Goal: Information Seeking & Learning: Learn about a topic

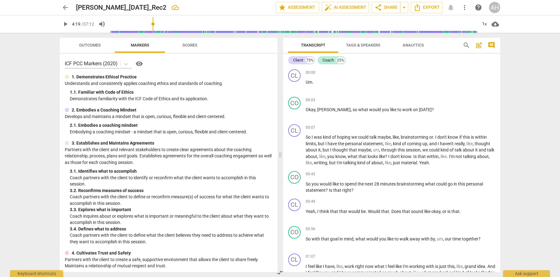
scroll to position [375, 0]
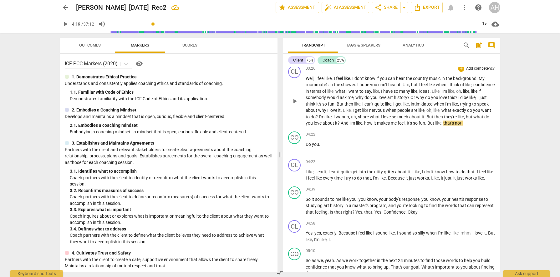
click at [294, 102] on span "play_arrow" at bounding box center [295, 102] width 8 height 8
click at [293, 102] on span "pause" at bounding box center [295, 102] width 8 height 8
click at [306, 147] on span "Do" at bounding box center [308, 144] width 6 height 5
click at [306, 174] on span "Like" at bounding box center [309, 171] width 8 height 5
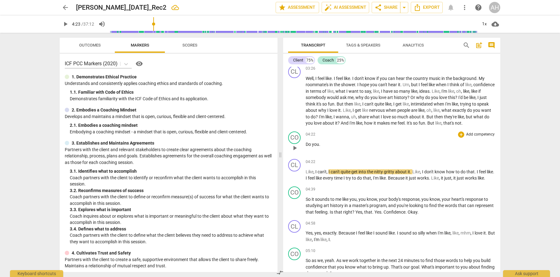
click at [305, 147] on span "Do" at bounding box center [308, 144] width 6 height 5
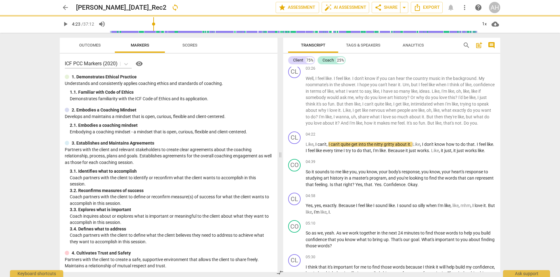
scroll to position [348, 0]
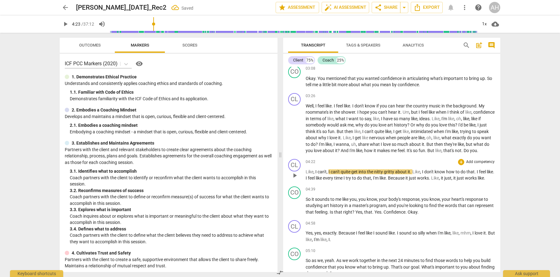
click at [305, 174] on span "Like" at bounding box center [309, 171] width 8 height 5
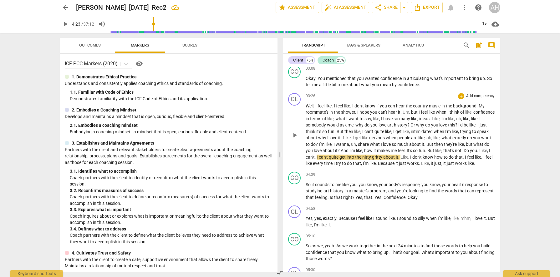
click at [443, 153] on span "that's" at bounding box center [449, 150] width 12 height 5
click at [294, 137] on span "play_arrow" at bounding box center [295, 136] width 8 height 8
click at [443, 153] on span "that's" at bounding box center [449, 150] width 12 height 5
click at [483, 160] on span "I" at bounding box center [484, 157] width 2 height 5
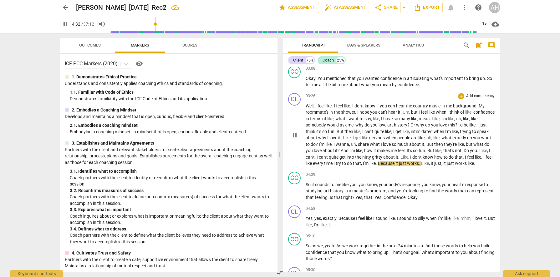
click at [481, 160] on span "." at bounding box center [482, 157] width 2 height 5
type input "276"
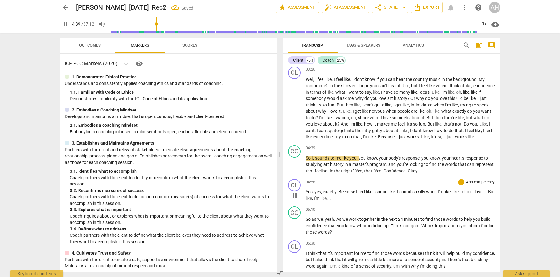
scroll to position [375, 0]
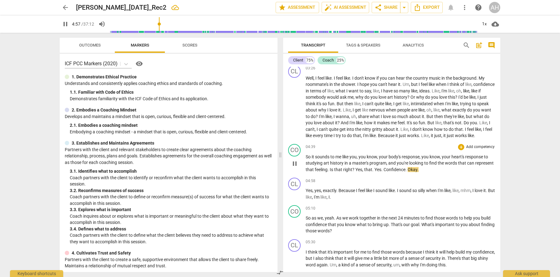
click at [362, 172] on span "Yes" at bounding box center [358, 169] width 7 height 5
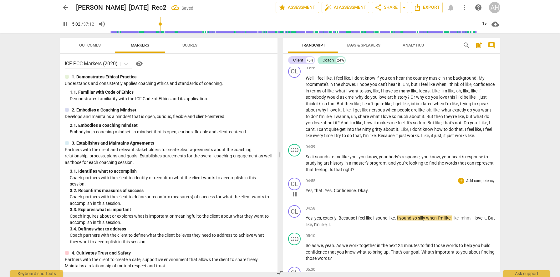
click at [325, 193] on span "Yes" at bounding box center [327, 190] width 7 height 5
click at [334, 193] on span "Confidence" at bounding box center [345, 190] width 22 height 5
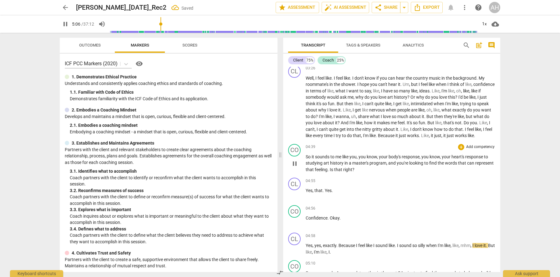
click at [327, 172] on span "feeling" at bounding box center [320, 169] width 13 height 5
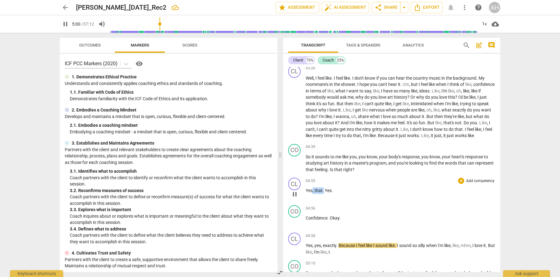
drag, startPoint x: 323, startPoint y: 198, endPoint x: 313, endPoint y: 198, distance: 10.3
click at [313, 194] on p "Yes , that . Yes ." at bounding box center [399, 191] width 189 height 7
type input "301"
click at [308, 221] on span "Confidence" at bounding box center [316, 218] width 22 height 5
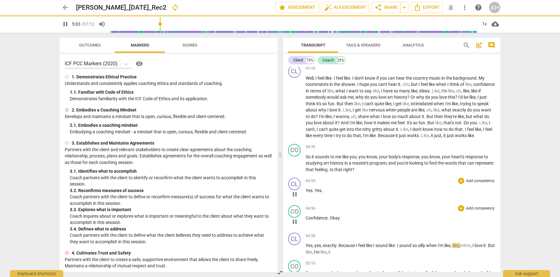
type input "304"
click at [475, 166] on span "represent" at bounding box center [484, 163] width 18 height 5
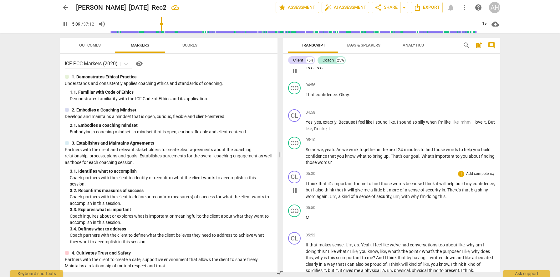
scroll to position [503, 0]
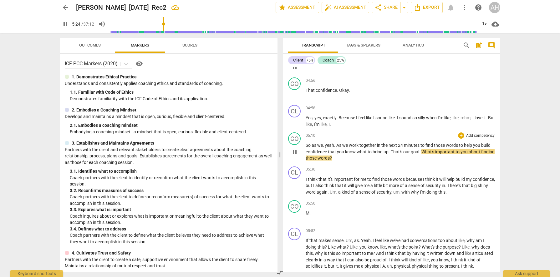
click at [392, 154] on span "That's" at bounding box center [396, 151] width 13 height 5
type input "325"
click at [422, 154] on span "What's" at bounding box center [426, 151] width 14 height 5
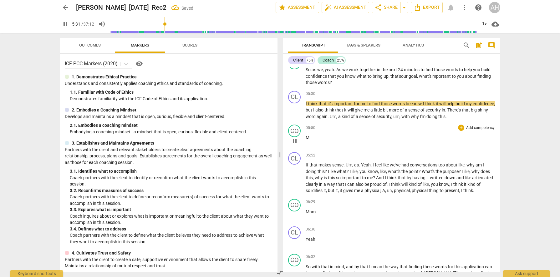
scroll to position [596, 0]
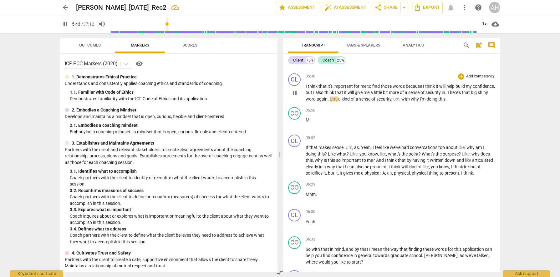
click at [461, 95] on span "There's" at bounding box center [454, 92] width 14 height 5
type input "345"
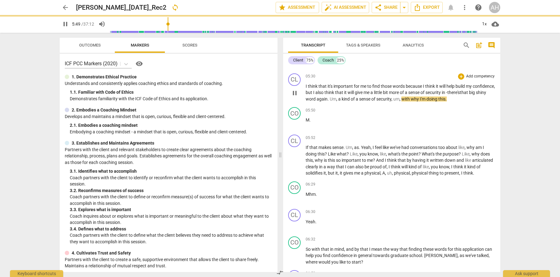
click at [354, 103] on p "I think that it's important for me to find those words because I think it will …" at bounding box center [399, 92] width 189 height 19
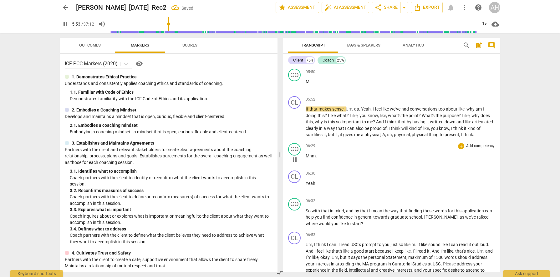
scroll to position [635, 0]
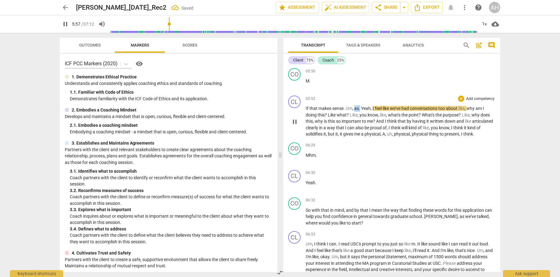
drag, startPoint x: 360, startPoint y: 116, endPoint x: 355, endPoint y: 116, distance: 5.6
click at [355, 116] on p "If that makes sense . Um , as . Yeah , I feel like we've had conversations too …" at bounding box center [399, 121] width 189 height 32
click at [355, 111] on span "as" at bounding box center [356, 108] width 5 height 5
drag, startPoint x: 361, startPoint y: 115, endPoint x: 345, endPoint y: 115, distance: 15.6
click at [345, 115] on p "If that makes sense . Um , as . Yeah , I feel like we've had conversations too …" at bounding box center [399, 121] width 189 height 32
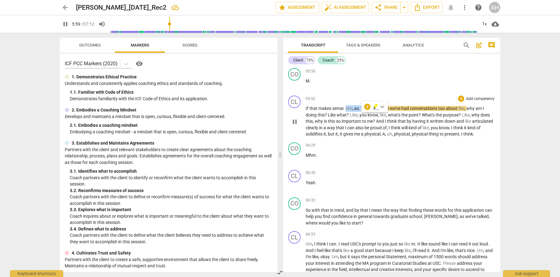
type input "360"
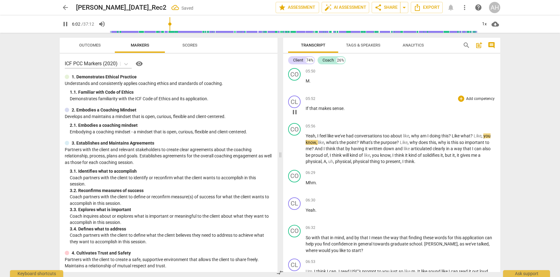
click at [349, 112] on p "If that makes sense ." at bounding box center [399, 108] width 189 height 7
click at [294, 116] on span "pause" at bounding box center [295, 112] width 8 height 8
type input "364"
click at [348, 112] on p "If that makes sense ." at bounding box center [399, 108] width 189 height 7
click at [305, 138] on span "Yeah" at bounding box center [310, 135] width 10 height 5
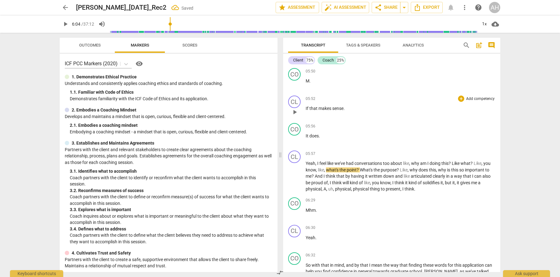
click at [317, 111] on span "that" at bounding box center [313, 108] width 9 height 5
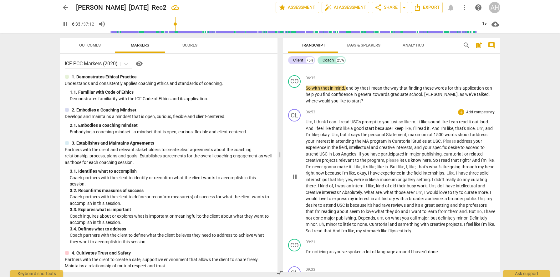
scroll to position [810, 0]
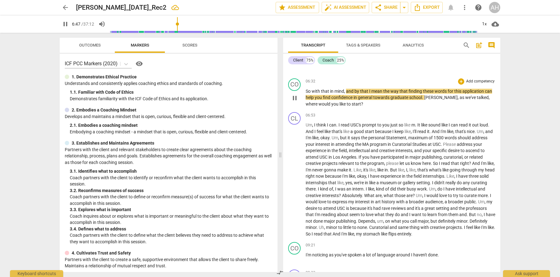
click at [424, 100] on span "." at bounding box center [423, 97] width 2 height 5
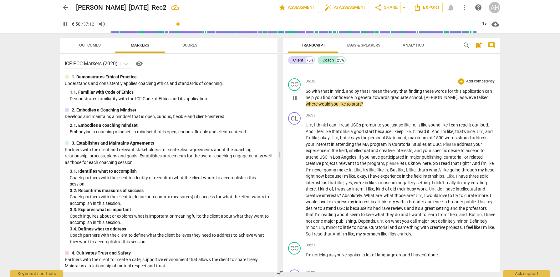
click at [424, 100] on span "." at bounding box center [423, 97] width 2 height 5
type input "411"
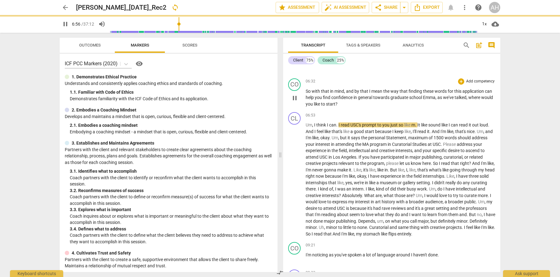
click at [391, 100] on span "graduate" at bounding box center [399, 97] width 19 height 5
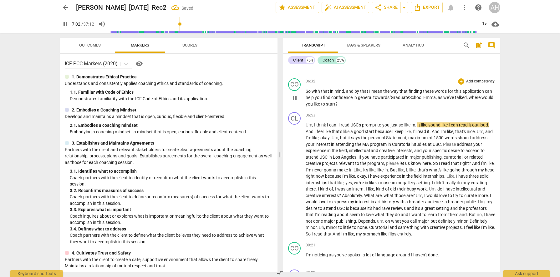
click at [437, 100] on span "," at bounding box center [436, 97] width 2 height 5
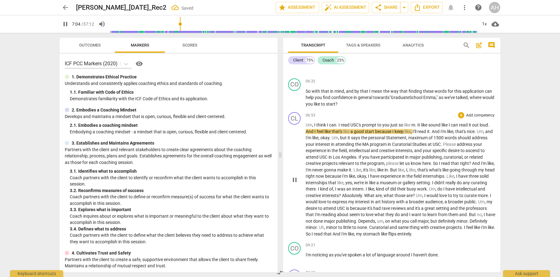
click at [369, 173] on span "it's" at bounding box center [366, 170] width 6 height 5
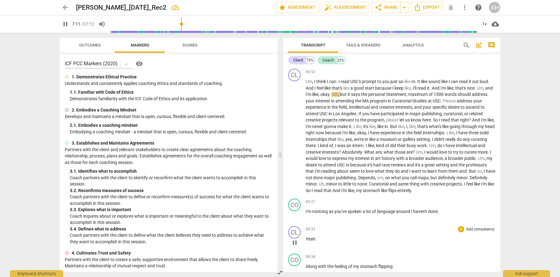
scroll to position [867, 0]
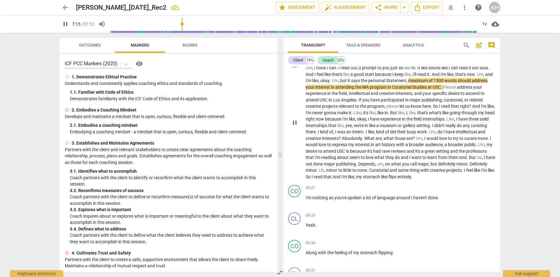
click at [368, 83] on span "the" at bounding box center [364, 80] width 7 height 5
type input "436"
click at [382, 83] on span "personal" at bounding box center [378, 80] width 18 height 5
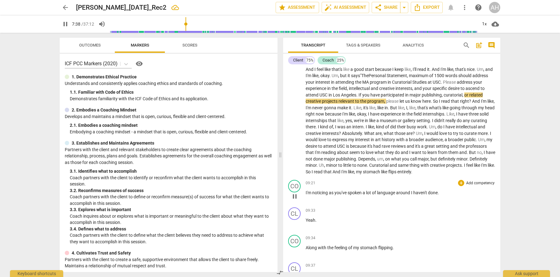
scroll to position [872, 0]
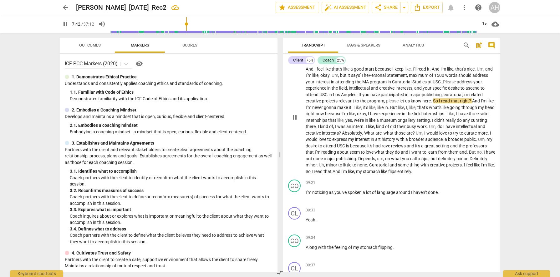
click at [432, 103] on span "." at bounding box center [431, 100] width 2 height 5
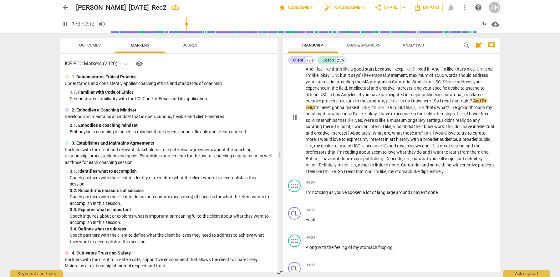
click at [396, 155] on span "love" at bounding box center [391, 152] width 9 height 5
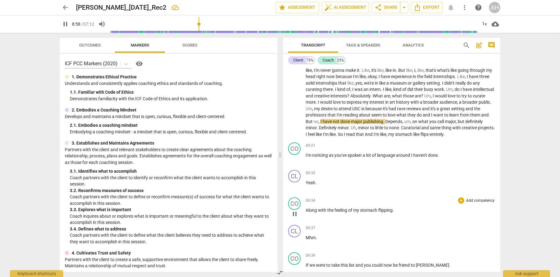
scroll to position [910, 0]
click at [421, 130] on span "Curatorial" at bounding box center [411, 127] width 20 height 5
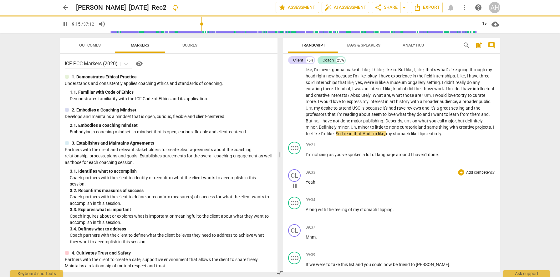
click at [406, 194] on div "CL play_arrow pause 09:33 + Add competency keyboard_arrow_right Yeah ." at bounding box center [391, 181] width 217 height 28
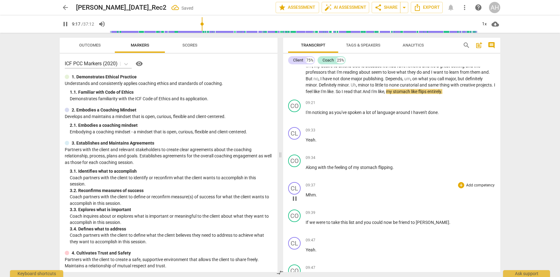
scroll to position [961, 0]
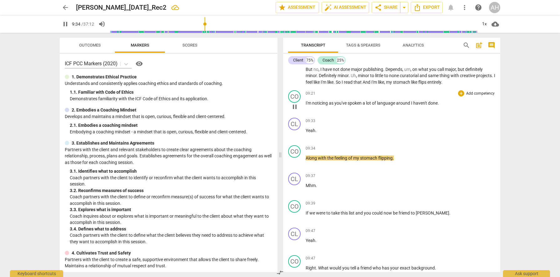
click at [412, 106] on span "I" at bounding box center [412, 103] width 2 height 5
type input "576"
click at [439, 106] on span "." at bounding box center [438, 103] width 1 height 5
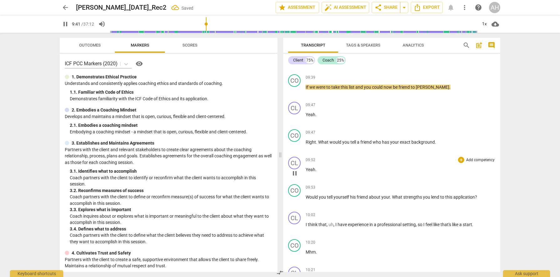
scroll to position [1091, 0]
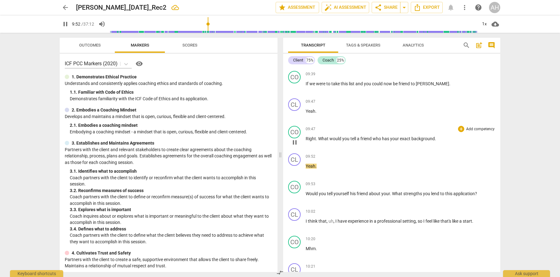
click at [435, 142] on p "Right . What would you tell a friend who has your exact background ." at bounding box center [399, 139] width 189 height 7
type input "594"
click at [355, 196] on span "his" at bounding box center [353, 193] width 7 height 5
type input "598"
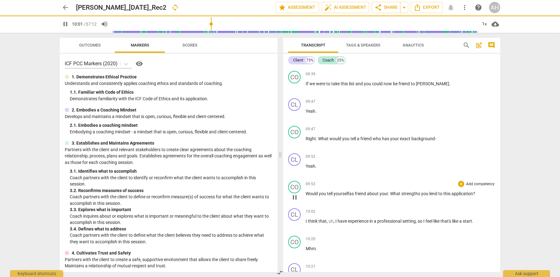
click at [390, 196] on span "." at bounding box center [389, 193] width 2 height 5
click at [427, 206] on div "CO play_arrow pause 09:53 + Add competency keyboard_arrow_right Would you tell …" at bounding box center [391, 192] width 217 height 28
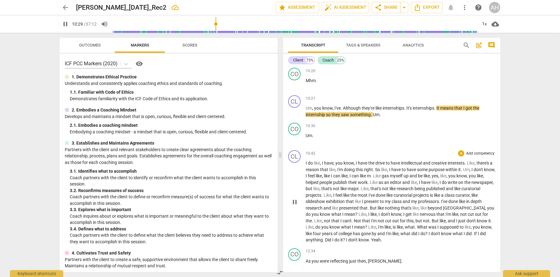
scroll to position [1262, 0]
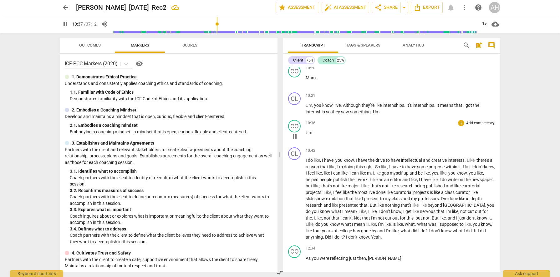
click at [306, 135] on span "Um" at bounding box center [308, 132] width 7 height 5
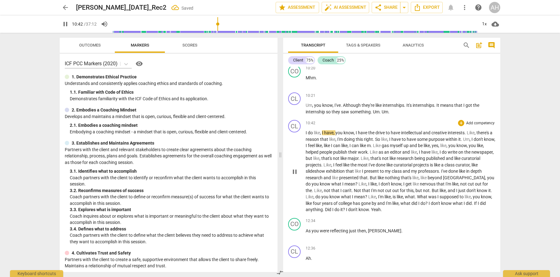
click at [305, 139] on div "play_arrow pause" at bounding box center [297, 172] width 16 height 79
click at [305, 135] on span "I" at bounding box center [306, 132] width 2 height 5
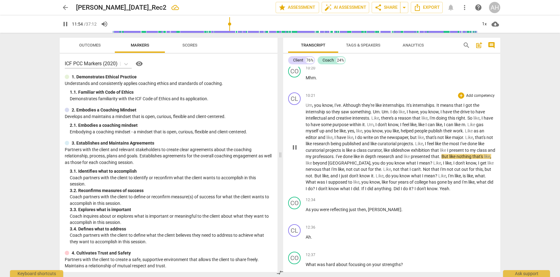
click at [377, 159] on span "depth" at bounding box center [371, 156] width 12 height 5
type input "716"
click at [372, 166] on span "," at bounding box center [371, 163] width 2 height 5
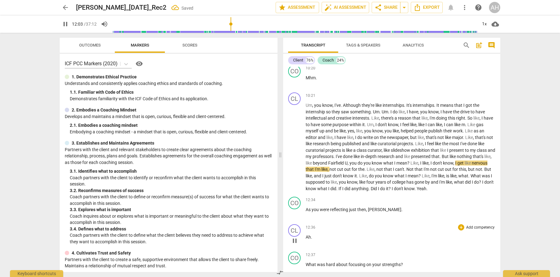
click at [405, 231] on div "12:36 + Add competency keyboard_arrow_right" at bounding box center [399, 227] width 189 height 6
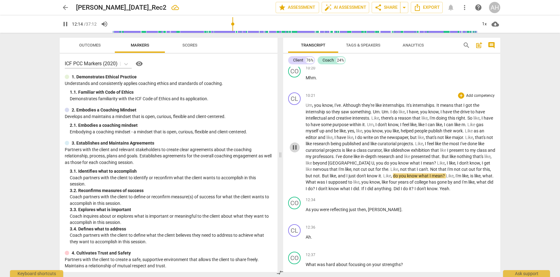
click at [295, 151] on span "pause" at bounding box center [295, 148] width 8 height 8
type input "735"
click at [338, 178] on span "," at bounding box center [337, 175] width 2 height 5
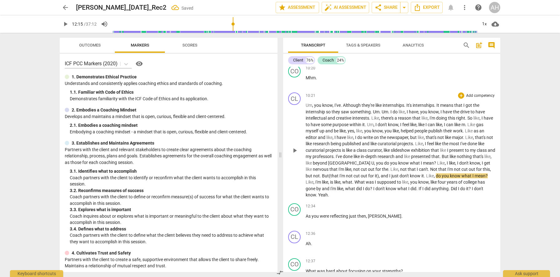
click at [333, 178] on span "But (that I'm not cut out for it)" at bounding box center [350, 175] width 57 height 5
click at [313, 178] on span "but" at bounding box center [309, 175] width 8 height 5
click at [389, 178] on span "and" at bounding box center [385, 175] width 8 height 5
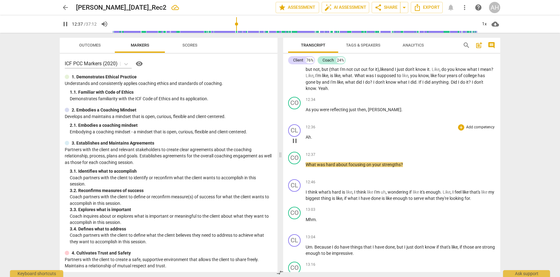
scroll to position [1369, 0]
click at [312, 140] on p "Ah ." at bounding box center [399, 136] width 189 height 7
click at [305, 166] on span "What" at bounding box center [310, 163] width 11 height 5
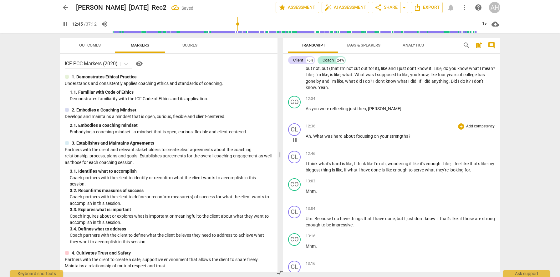
click at [296, 144] on span "pause" at bounding box center [295, 140] width 8 height 8
type input "766"
click at [313, 139] on span "What" at bounding box center [318, 136] width 11 height 5
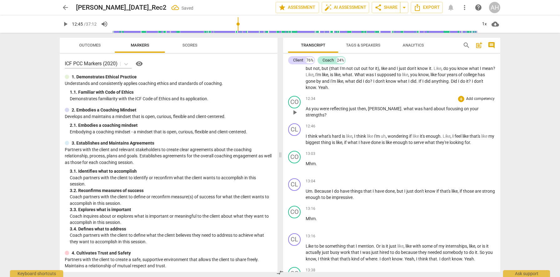
click at [401, 111] on span "." at bounding box center [402, 108] width 2 height 5
click at [296, 116] on span "play_arrow" at bounding box center [295, 113] width 8 height 8
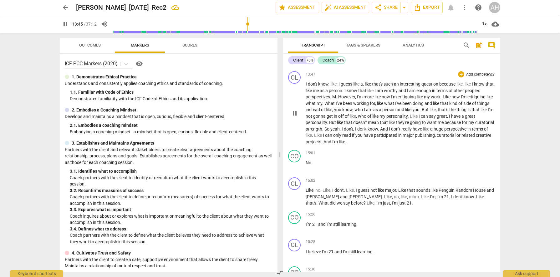
scroll to position [1592, 0]
click at [333, 100] on span "M" at bounding box center [334, 97] width 4 height 5
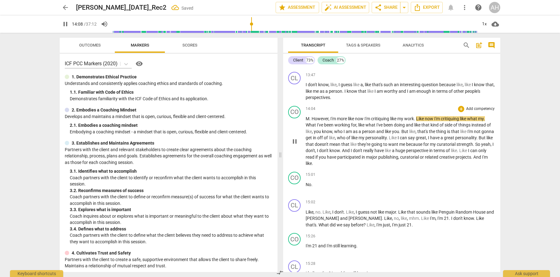
click at [312, 121] on span "However" at bounding box center [319, 118] width 17 height 5
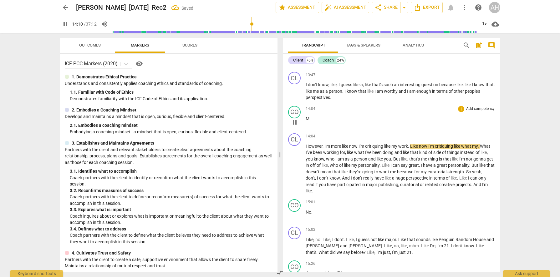
click at [309, 121] on span "." at bounding box center [309, 118] width 1 height 5
type input "853"
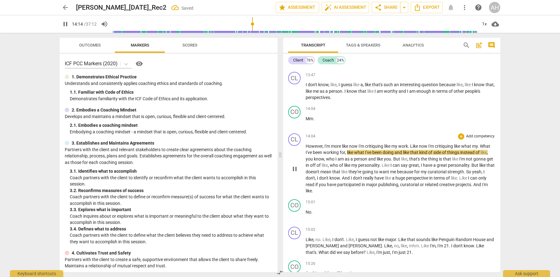
click at [321, 168] on span "of" at bounding box center [318, 165] width 5 height 5
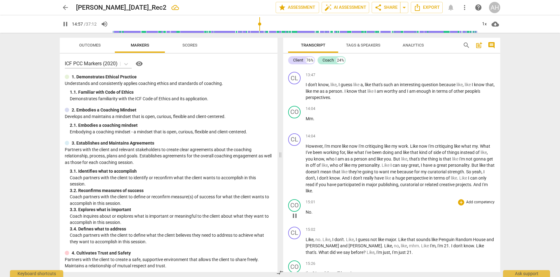
click at [305, 215] on span "No" at bounding box center [308, 212] width 6 height 5
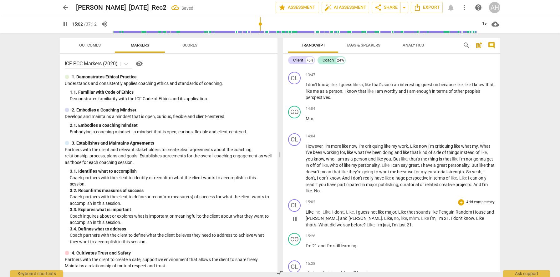
click at [306, 215] on span "Like" at bounding box center [309, 212] width 8 height 5
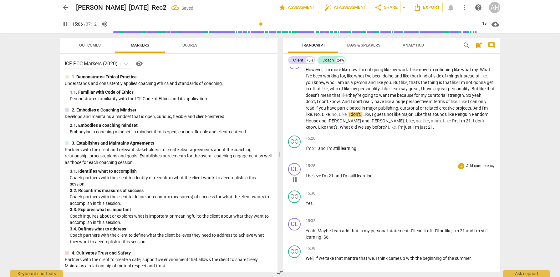
scroll to position [1668, 0]
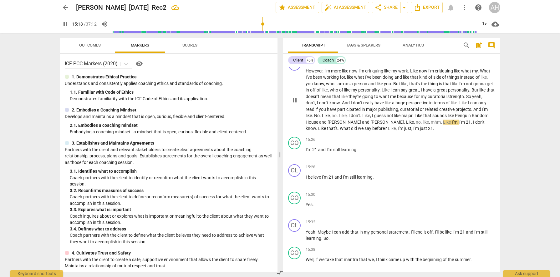
click at [430, 125] on span "mhm" at bounding box center [435, 122] width 10 height 5
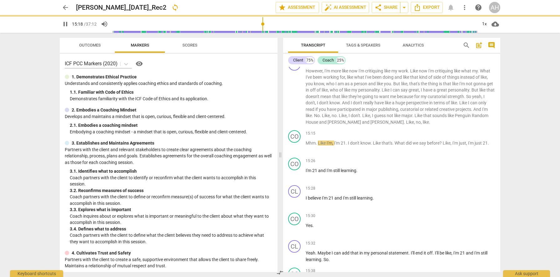
scroll to position [1689, 0]
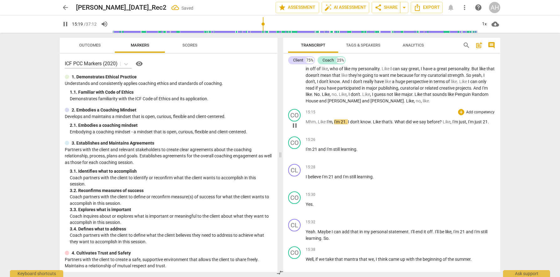
click at [318, 124] on span "Like" at bounding box center [322, 121] width 9 height 5
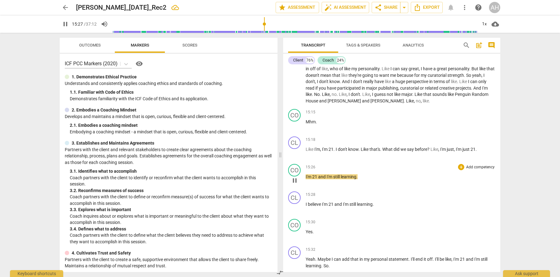
click at [305, 179] on span "I'm" at bounding box center [308, 176] width 7 height 5
type input "929"
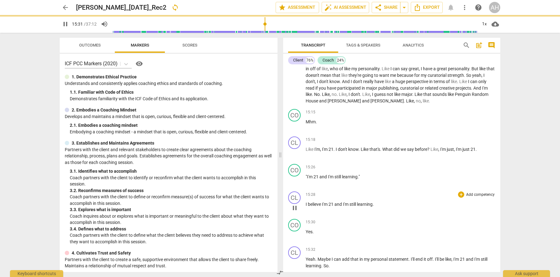
click at [306, 207] on span "I" at bounding box center [306, 204] width 2 height 5
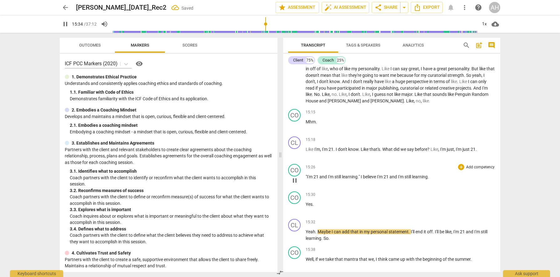
click at [306, 180] on p ""I'm 21 and I'm still learning . " I believe I'm 21 and I'm still learning ." at bounding box center [399, 177] width 189 height 7
click at [309, 179] on span ""I'm" at bounding box center [309, 176] width 8 height 5
click at [295, 184] on span "pause" at bounding box center [295, 181] width 8 height 8
click at [379, 179] on span "I'm" at bounding box center [380, 176] width 7 height 5
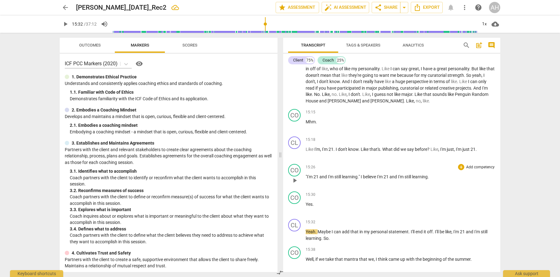
click at [321, 179] on span "and" at bounding box center [323, 176] width 8 height 5
click at [296, 184] on span "pause" at bounding box center [295, 181] width 8 height 8
click at [378, 179] on span "I'm" at bounding box center [380, 176] width 7 height 5
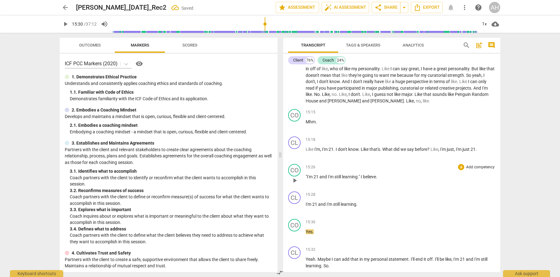
click at [317, 179] on span "21" at bounding box center [316, 176] width 6 height 5
click at [377, 179] on span "." at bounding box center [376, 176] width 1 height 5
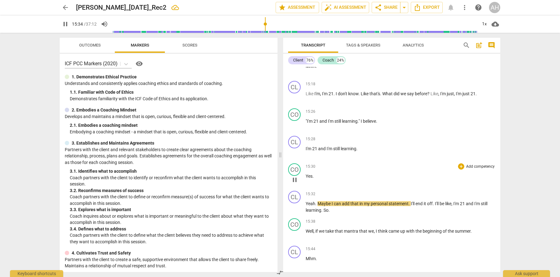
scroll to position [1745, 0]
type input "936"
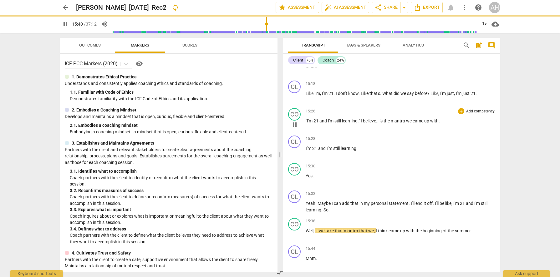
click at [311, 123] on span ""I'm" at bounding box center [309, 120] width 8 height 5
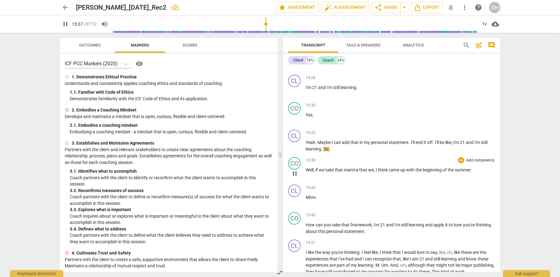
scroll to position [1808, 0]
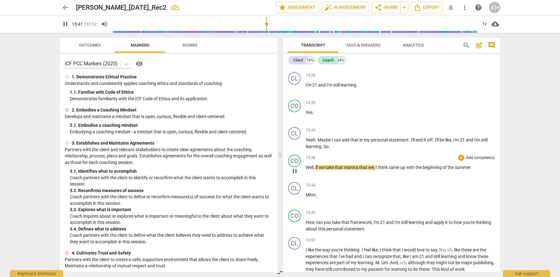
click at [316, 170] on span "if" at bounding box center [316, 167] width 3 height 5
type input "942"
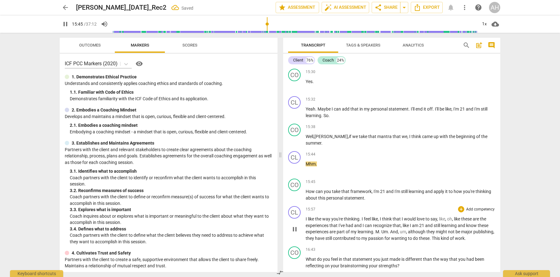
scroll to position [1869, 0]
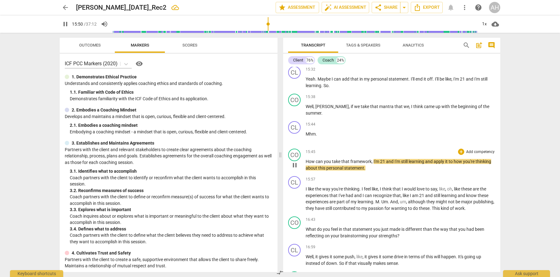
click at [373, 164] on span "I'm" at bounding box center [376, 161] width 7 height 5
type input "951"
click at [425, 164] on span "learning" at bounding box center [416, 161] width 17 height 5
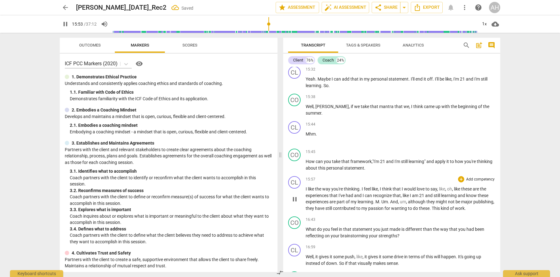
click at [394, 198] on p "I like the way you're thinking . I feel like , I think that I would love to say…" at bounding box center [399, 199] width 189 height 26
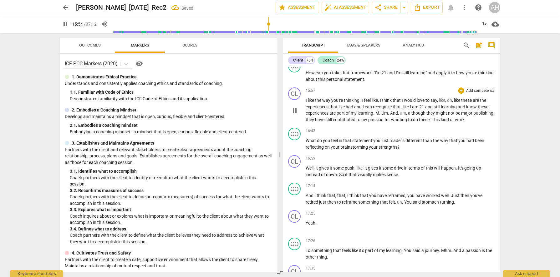
scroll to position [1961, 0]
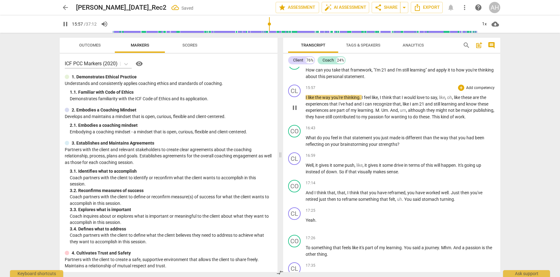
click at [305, 104] on div "play_arrow pause" at bounding box center [297, 107] width 16 height 21
click at [306, 100] on span "I" at bounding box center [306, 97] width 2 height 5
type input "960"
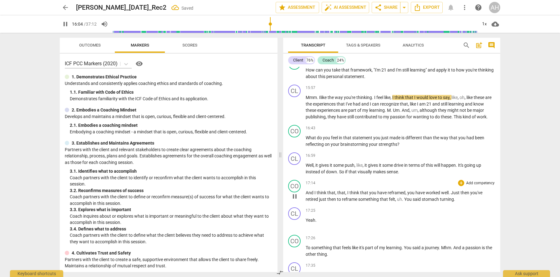
click at [375, 195] on span "you" at bounding box center [373, 192] width 8 height 5
click at [456, 119] on span "This" at bounding box center [457, 116] width 9 height 5
type input "1002"
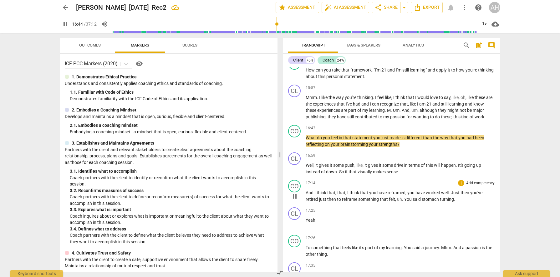
click at [422, 194] on div "17:14 + Add competency keyboard_arrow_right And I think that , that , I think t…" at bounding box center [399, 191] width 189 height 23
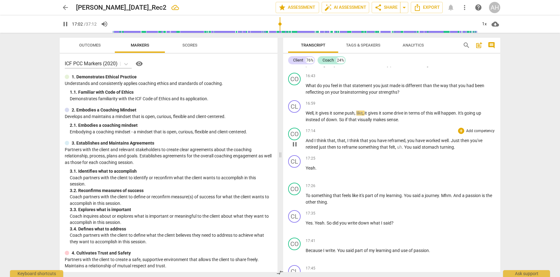
scroll to position [2013, 0]
click at [451, 143] on span "Just" at bounding box center [455, 140] width 10 height 5
type input "1041"
click at [294, 148] on span "pause" at bounding box center [295, 144] width 8 height 8
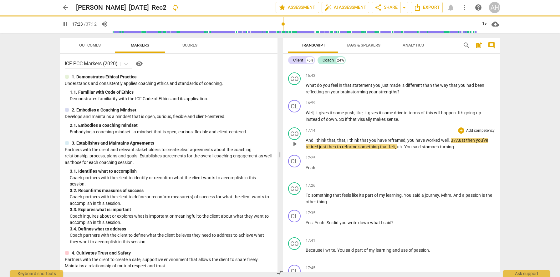
type input "1043"
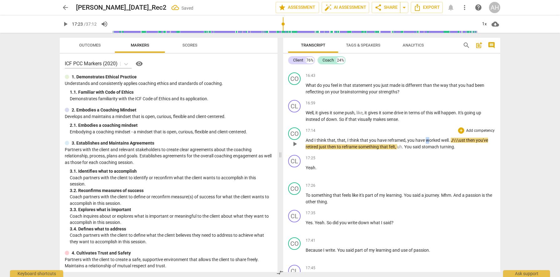
click at [426, 143] on span "worked" at bounding box center [432, 140] width 15 height 5
click at [457, 143] on span "J\\\ust" at bounding box center [457, 140] width 15 height 5
drag, startPoint x: 318, startPoint y: 154, endPoint x: 304, endPoint y: 154, distance: 13.8
click at [304, 153] on div "CO play_arrow pause 17:14 + Add competency keyboard_arrow_right And I think tha…" at bounding box center [391, 139] width 217 height 28
click at [320, 143] on span "think" at bounding box center [321, 140] width 11 height 5
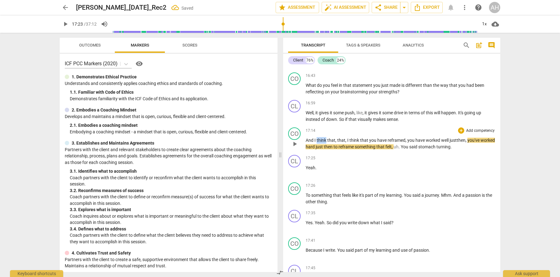
click at [320, 143] on span "think" at bounding box center [321, 140] width 11 height 5
click at [324, 149] on span "just" at bounding box center [319, 146] width 8 height 5
click at [293, 148] on span "pause" at bounding box center [295, 144] width 8 height 8
type input "1043"
click at [407, 143] on span "you" at bounding box center [411, 140] width 8 height 5
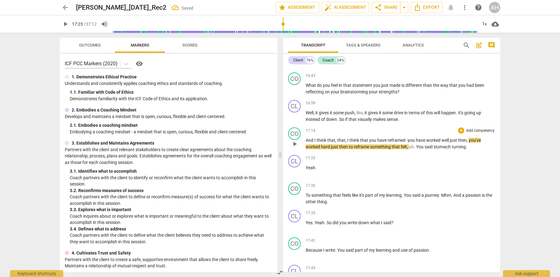
click at [331, 143] on span "that" at bounding box center [331, 140] width 8 height 5
click at [295, 148] on span "pause" at bounding box center [295, 144] width 8 height 8
type input "1046"
click at [417, 149] on span "You" at bounding box center [420, 146] width 8 height 5
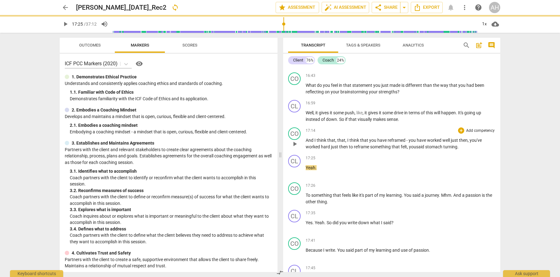
click at [429, 149] on span "stomach" at bounding box center [434, 146] width 18 height 5
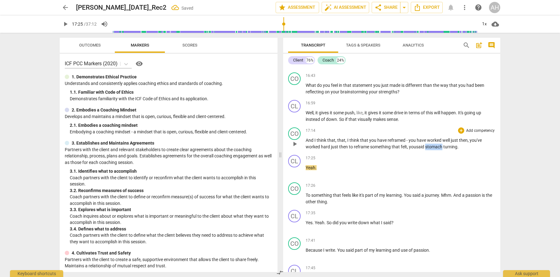
click at [429, 149] on span "stomach" at bounding box center [434, 146] width 18 height 5
click at [458, 149] on span "." at bounding box center [457, 146] width 1 height 5
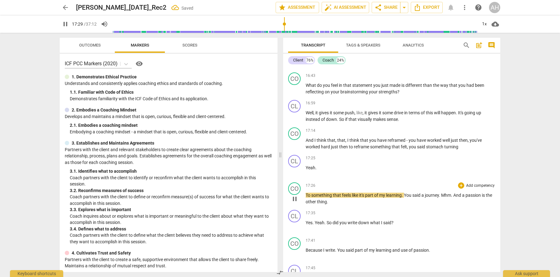
click at [359, 198] on span "like" at bounding box center [355, 195] width 7 height 5
type input "1051"
click at [296, 203] on span "pause" at bounding box center [295, 199] width 8 height 8
type input "1054"
click at [361, 198] on span ""it's" at bounding box center [362, 195] width 7 height 5
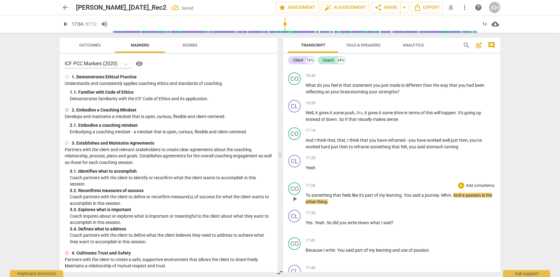
click at [408, 198] on span "You" at bounding box center [408, 195] width 8 height 5
click at [419, 198] on span "said" at bounding box center [414, 195] width 9 height 5
click at [440, 198] on span "." at bounding box center [439, 195] width 2 height 5
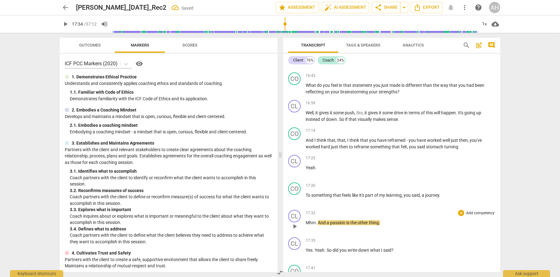
click at [318, 225] on span "And" at bounding box center [322, 222] width 9 height 5
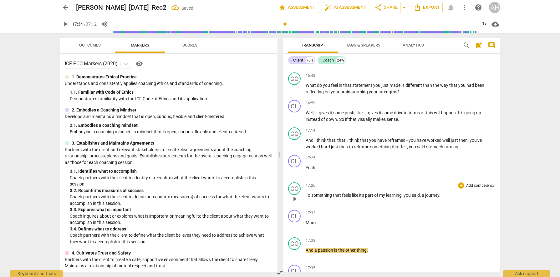
click at [319, 198] on span "something" at bounding box center [322, 195] width 22 height 5
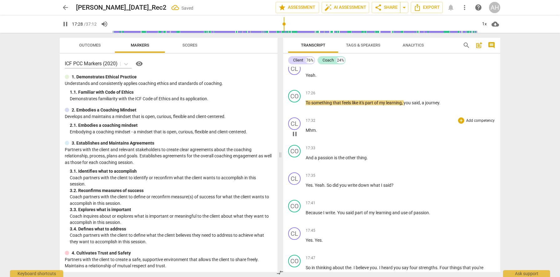
scroll to position [2109, 0]
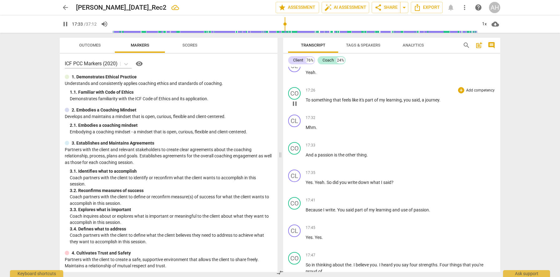
click at [442, 103] on p "To something that feels like it's part of my learning , you said , a journey ." at bounding box center [399, 100] width 189 height 7
type input "1054"
click at [291, 163] on span "pause" at bounding box center [295, 159] width 8 height 8
type input "1057"
click at [366, 158] on span "." at bounding box center [366, 155] width 1 height 5
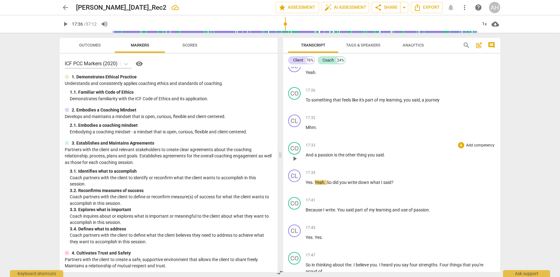
click at [295, 163] on span "play_arrow" at bounding box center [295, 159] width 8 height 8
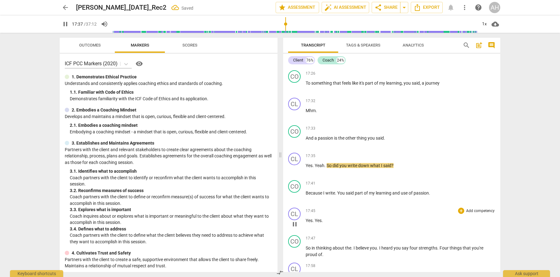
scroll to position [2130, 0]
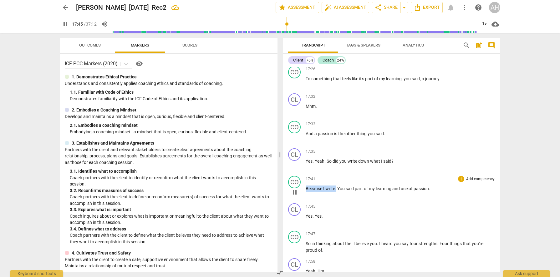
drag, startPoint x: 336, startPoint y: 197, endPoint x: 303, endPoint y: 198, distance: 33.2
click at [303, 198] on div "CO play_arrow pause 17:41 + Add competency keyboard_arrow_right Because I write…" at bounding box center [391, 187] width 217 height 28
type input "1066"
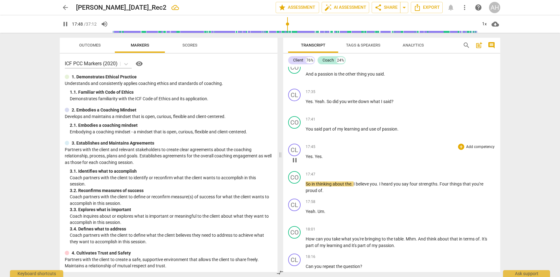
scroll to position [2192, 0]
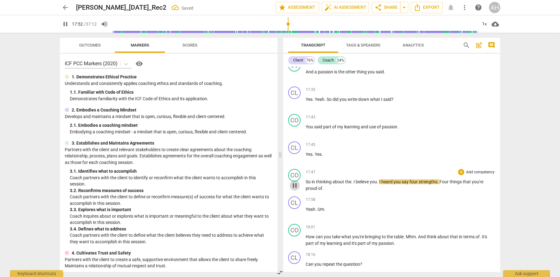
click at [296, 189] on span "pause" at bounding box center [295, 186] width 8 height 8
type input "1072"
click at [353, 184] on span "I" at bounding box center [354, 181] width 2 height 5
click at [380, 184] on span "." at bounding box center [379, 181] width 2 height 5
click at [440, 184] on span "." at bounding box center [440, 181] width 2 height 5
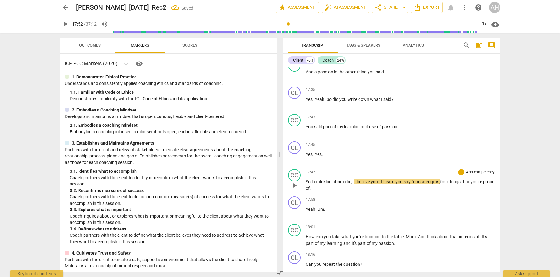
click at [311, 191] on span "." at bounding box center [309, 188] width 1 height 5
click at [308, 184] on span "So" at bounding box center [308, 181] width 6 height 5
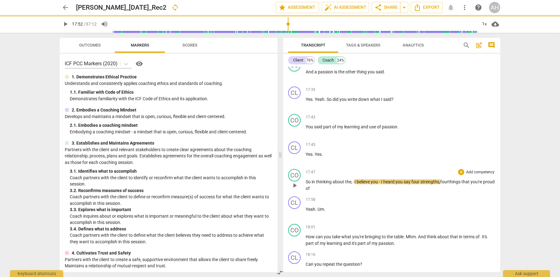
click at [309, 184] on span "So" at bounding box center [308, 181] width 6 height 5
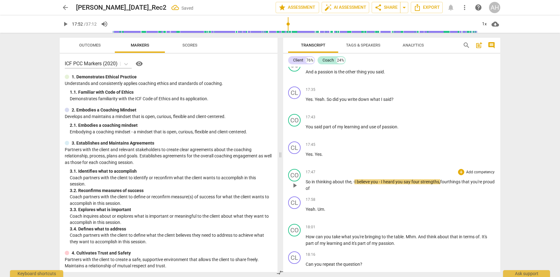
click at [306, 184] on span "So" at bounding box center [308, 181] width 6 height 5
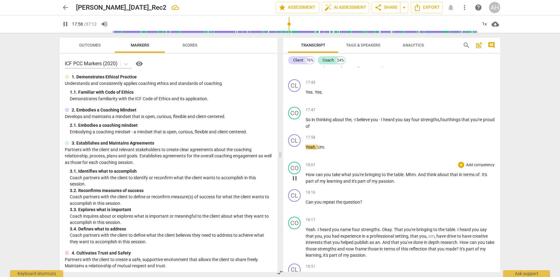
scroll to position [2261, 0]
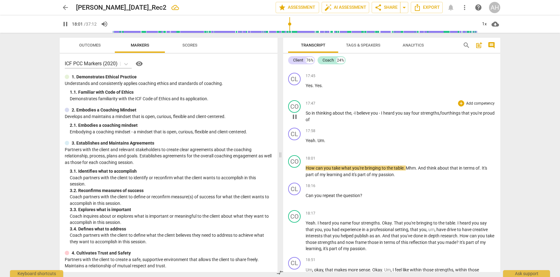
click at [322, 125] on div "CO play_arrow pause 17:47 + Add competency keyboard_arrow_right So in thinking …" at bounding box center [391, 112] width 217 height 28
click at [323, 123] on p "So in thinking about the , -I believe you - I heard you say four strengths , fo…" at bounding box center [399, 116] width 189 height 13
type input "1083"
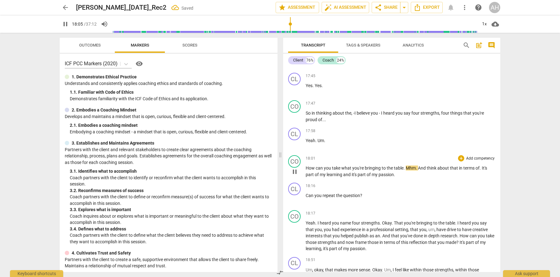
click at [406, 171] on span "Mhm" at bounding box center [410, 168] width 10 height 5
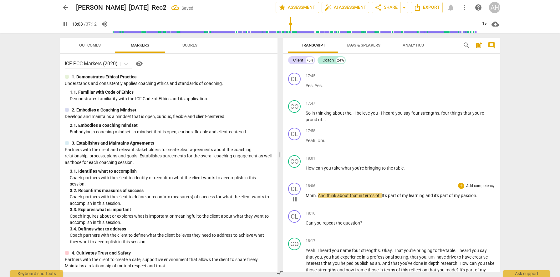
click at [319, 198] on span "And" at bounding box center [322, 195] width 9 height 5
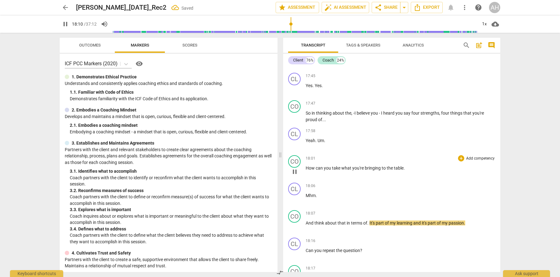
click at [407, 172] on p "How can you take what you're bringing to the table ." at bounding box center [399, 168] width 189 height 7
type input "1091"
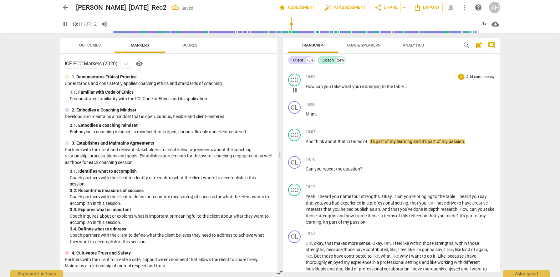
scroll to position [2347, 0]
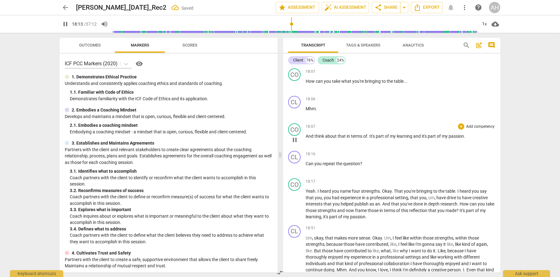
click at [370, 139] on span "It's" at bounding box center [372, 136] width 6 height 5
click at [294, 144] on span "pause" at bounding box center [295, 140] width 8 height 8
type input "1095"
click at [369, 139] on span "." at bounding box center [368, 136] width 2 height 5
click at [413, 139] on span "learning" at bounding box center [404, 136] width 17 height 5
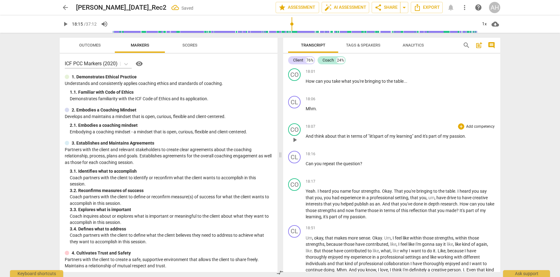
click at [372, 139] on span "it's" at bounding box center [372, 136] width 5 height 5
click at [423, 139] on span "it's" at bounding box center [424, 136] width 6 height 5
click at [315, 139] on span "think" at bounding box center [319, 136] width 11 height 5
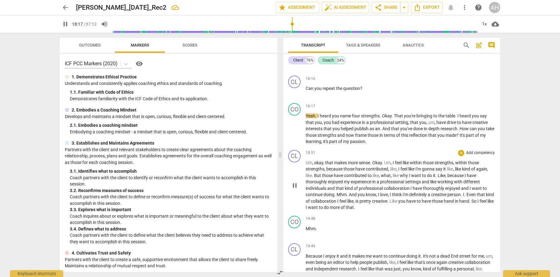
scroll to position [2425, 0]
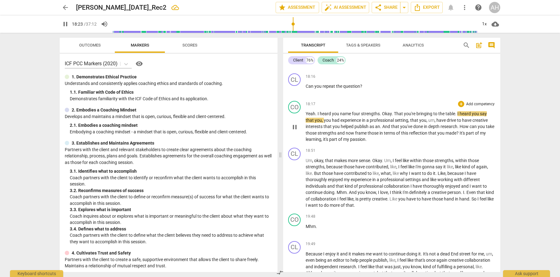
click at [382, 116] on span "Okay" at bounding box center [387, 113] width 10 height 5
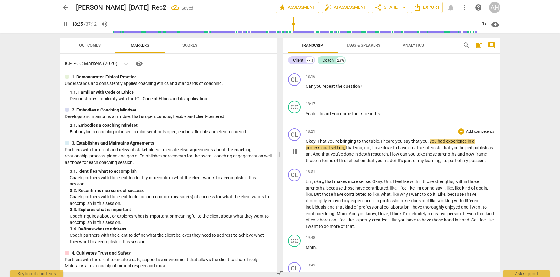
click at [317, 144] on span "That" at bounding box center [322, 141] width 10 height 5
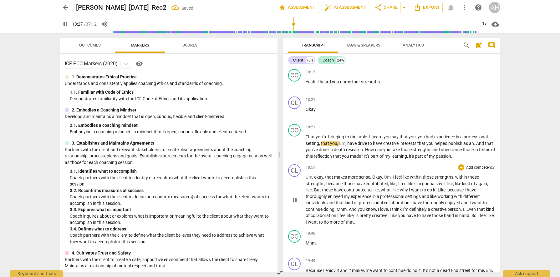
scroll to position [2458, 0]
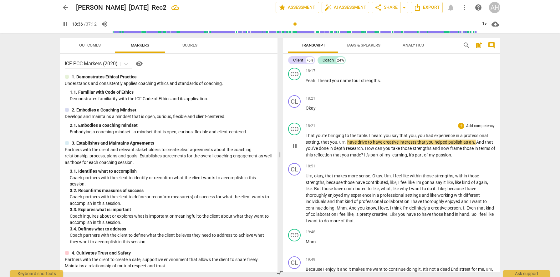
click at [416, 145] on span "interests" at bounding box center [408, 142] width 18 height 5
type input "1117"
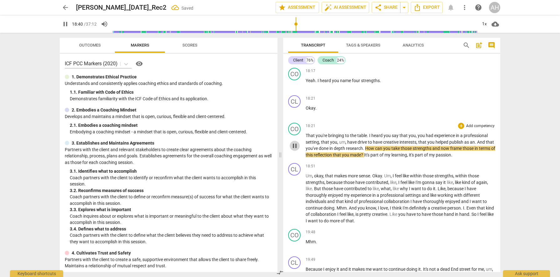
click at [295, 150] on span "pause" at bounding box center [295, 146] width 8 height 8
type input "1121"
click at [475, 145] on span "." at bounding box center [475, 142] width 2 height 5
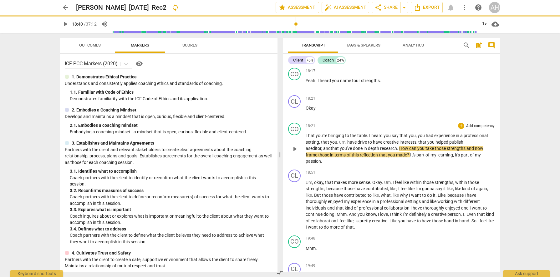
click at [453, 145] on span "publish" at bounding box center [456, 142] width 14 height 5
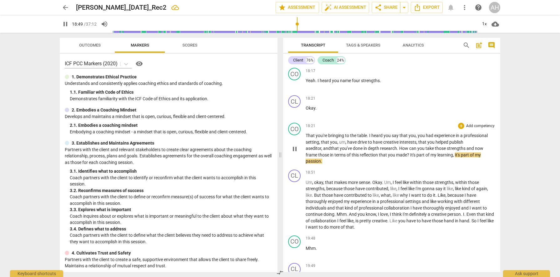
click at [407, 158] on span "?" at bounding box center [408, 155] width 3 height 5
click at [358, 216] on span "you" at bounding box center [361, 214] width 8 height 5
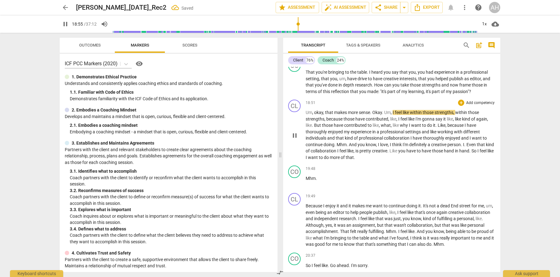
scroll to position [2525, 0]
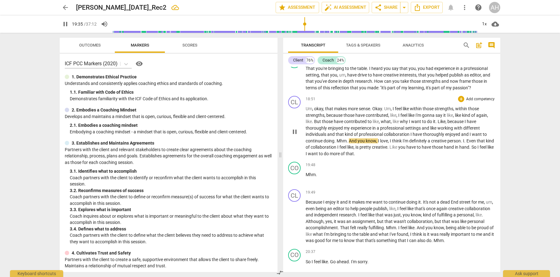
click at [337, 143] on span "Mhm" at bounding box center [341, 140] width 10 height 5
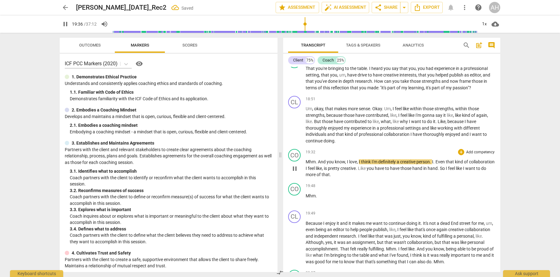
click at [318, 164] on span "And" at bounding box center [322, 161] width 9 height 5
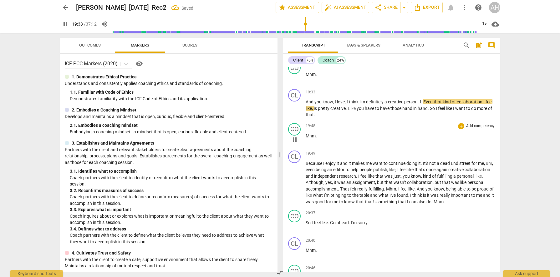
scroll to position [2613, 0]
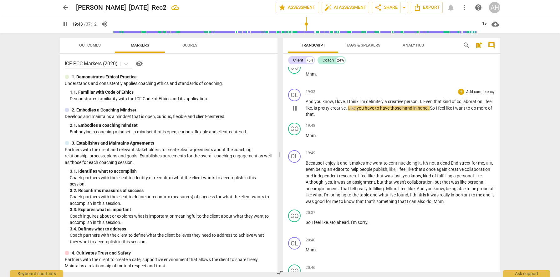
click at [401, 104] on span "creative" at bounding box center [396, 101] width 16 height 5
click at [419, 104] on span "." at bounding box center [418, 101] width 2 height 5
type input "1179"
click at [409, 198] on p "Because I enjoy it and it makes me want to continue doing it . It's not a dead …" at bounding box center [399, 182] width 189 height 45
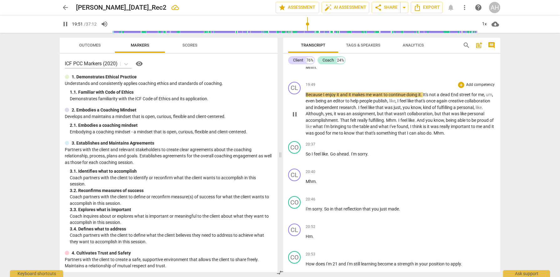
scroll to position [2684, 0]
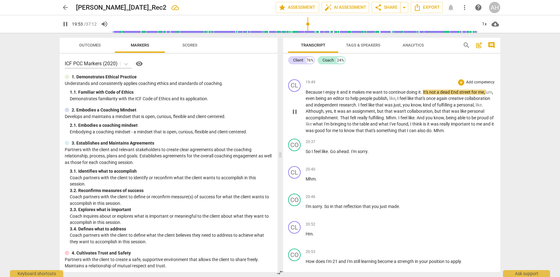
click at [454, 95] on span "End" at bounding box center [454, 92] width 8 height 5
type input "1195"
click at [350, 120] on span "That" at bounding box center [345, 117] width 10 height 5
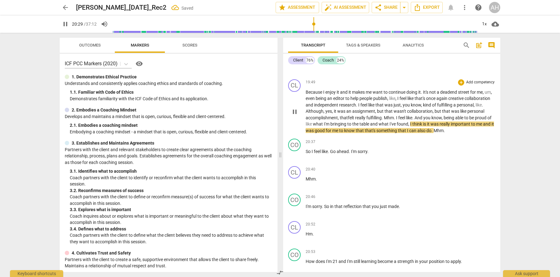
click at [394, 120] on span "Mhm" at bounding box center [389, 117] width 10 height 5
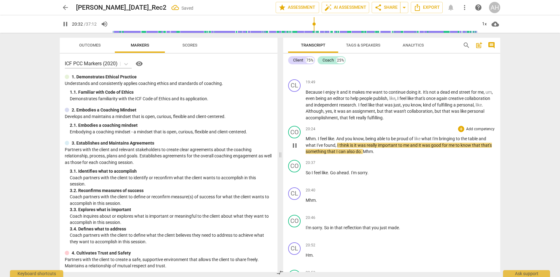
click at [318, 141] on span "I" at bounding box center [319, 138] width 2 height 5
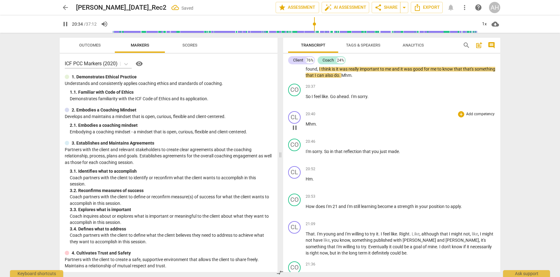
scroll to position [2789, 0]
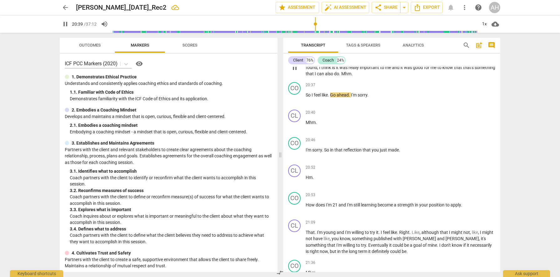
click at [351, 76] on span "Mhm" at bounding box center [346, 73] width 10 height 5
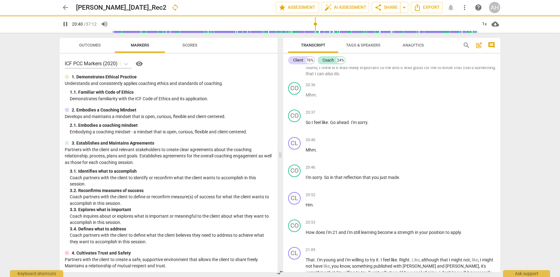
scroll to position [2817, 0]
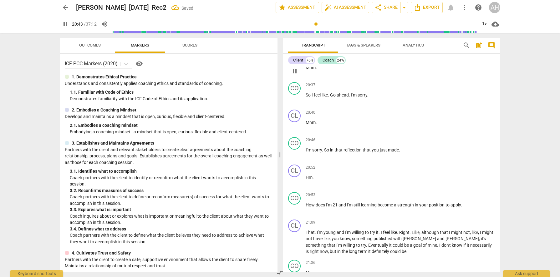
click at [309, 70] on span "Mhm" at bounding box center [310, 67] width 10 height 5
click at [295, 103] on span "pause" at bounding box center [295, 99] width 8 height 8
type input "1240"
click at [305, 101] on div "play_arrow pause" at bounding box center [297, 99] width 16 height 8
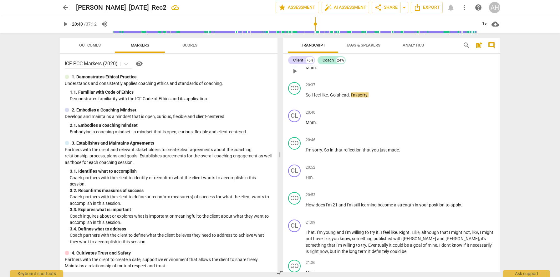
click at [315, 70] on span "." at bounding box center [315, 67] width 1 height 5
click at [306, 98] on span "So" at bounding box center [308, 95] width 6 height 5
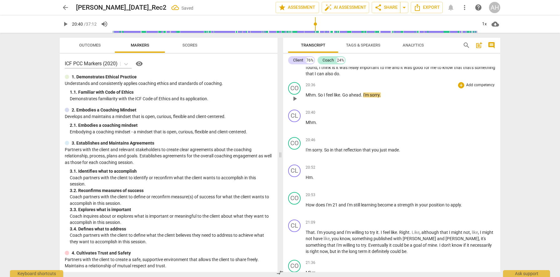
click at [324, 98] on span "I" at bounding box center [325, 95] width 2 height 5
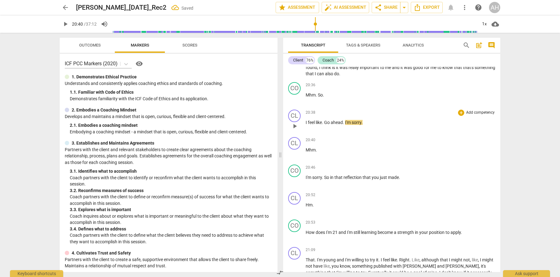
click at [325, 125] on span "Go" at bounding box center [327, 122] width 7 height 5
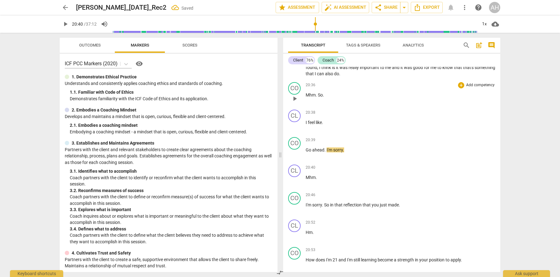
click at [324, 98] on span "." at bounding box center [323, 95] width 1 height 5
click at [310, 98] on span "Mhm" at bounding box center [310, 95] width 10 height 5
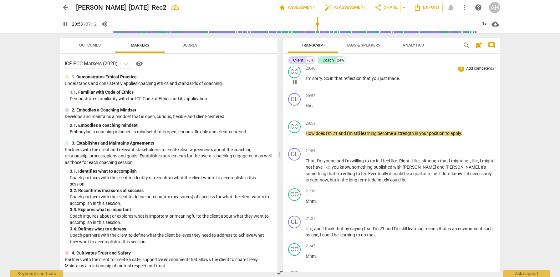
scroll to position [2932, 0]
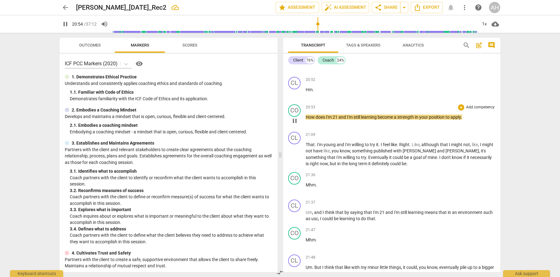
click at [325, 120] on span "does" at bounding box center [320, 117] width 10 height 5
type input "1256"
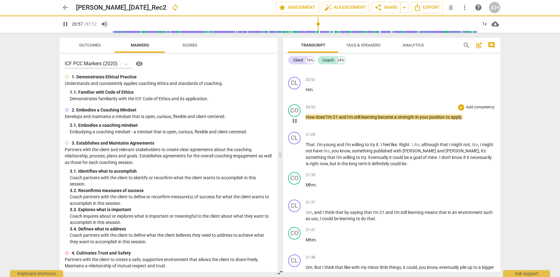
click at [378, 120] on span "learning" at bounding box center [369, 117] width 17 height 5
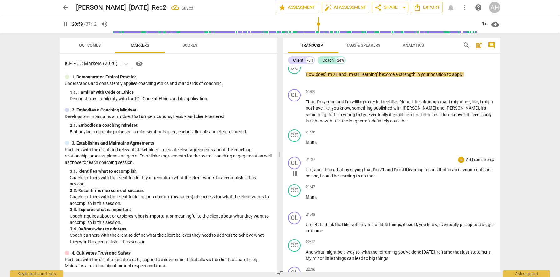
scroll to position [2976, 0]
click at [463, 76] on span "." at bounding box center [462, 73] width 1 height 5
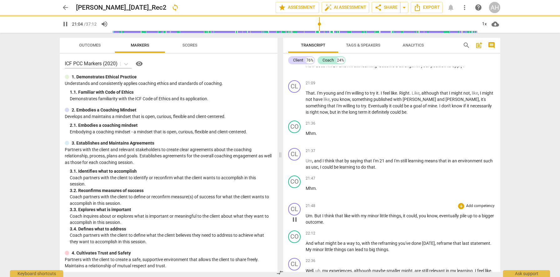
scroll to position [2989, 0]
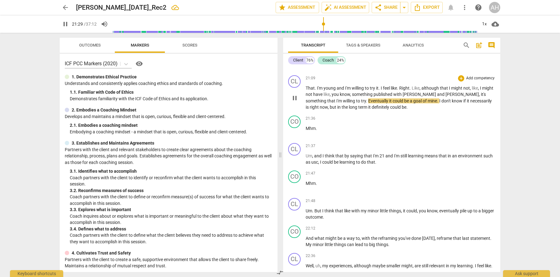
click at [368, 103] on span "Eventually" at bounding box center [378, 100] width 21 height 5
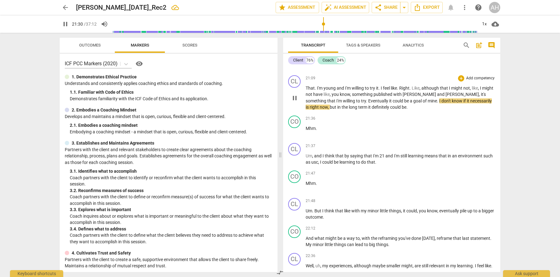
type input "1291"
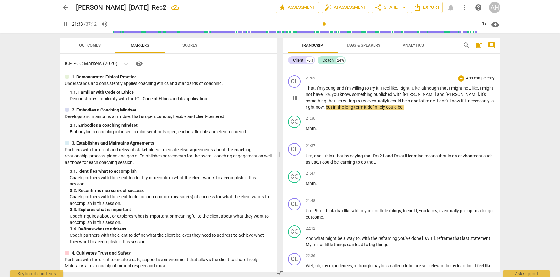
click at [387, 103] on span "it" at bounding box center [388, 100] width 3 height 5
click at [374, 177] on div "21:47 + Add competency keyboard_arrow_right" at bounding box center [399, 174] width 189 height 6
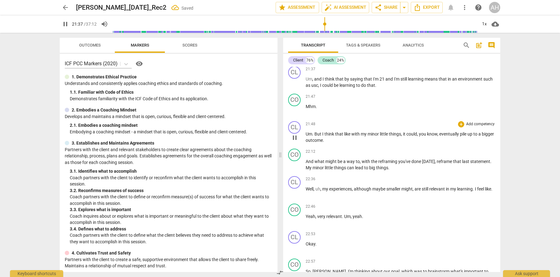
scroll to position [3066, 0]
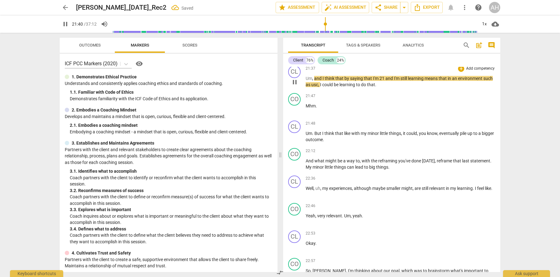
click at [373, 81] on span "I'm" at bounding box center [376, 78] width 7 height 5
type input "1302"
click at [424, 81] on span "learning" at bounding box center [416, 78] width 17 height 5
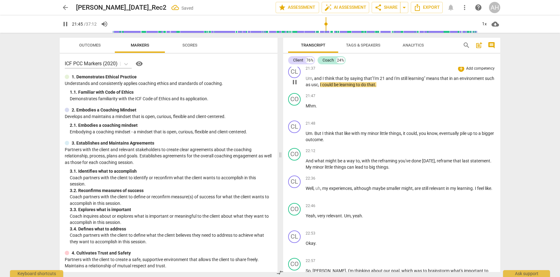
click at [318, 87] on span "usc" at bounding box center [314, 84] width 7 height 5
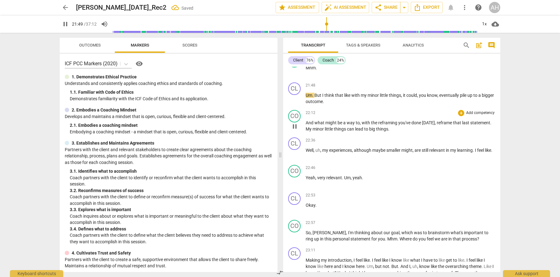
scroll to position [3115, 0]
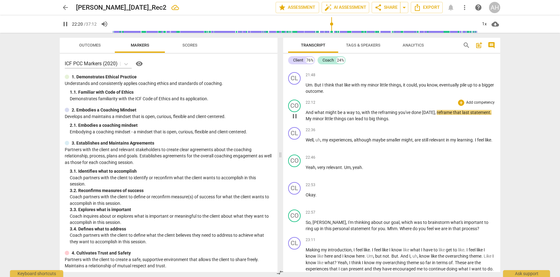
click at [490, 115] on span "." at bounding box center [490, 112] width 1 height 5
type input "1341"
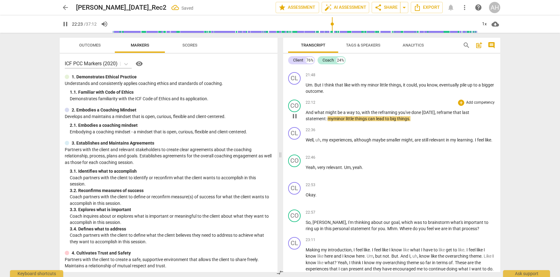
click at [328, 121] on span "my" at bounding box center [330, 118] width 6 height 5
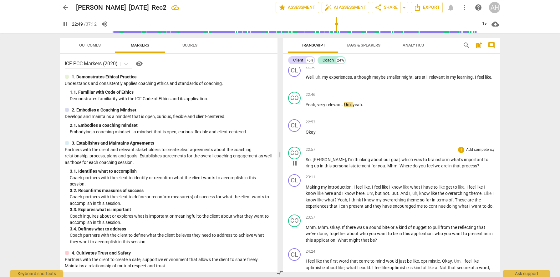
scroll to position [3181, 0]
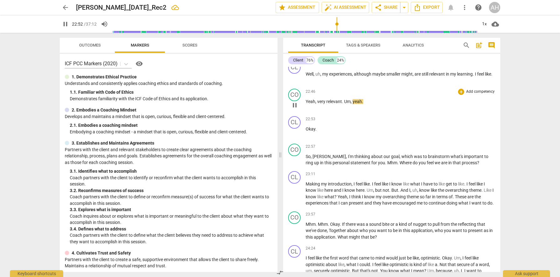
click at [344, 104] on span "Um" at bounding box center [347, 101] width 7 height 5
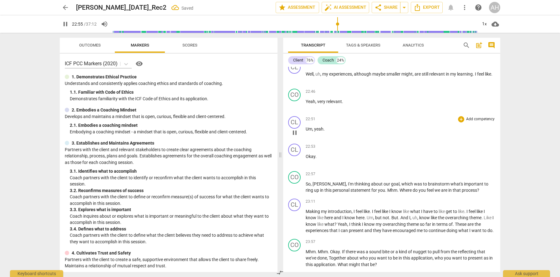
click at [314, 132] on span "yeah" at bounding box center [318, 129] width 9 height 5
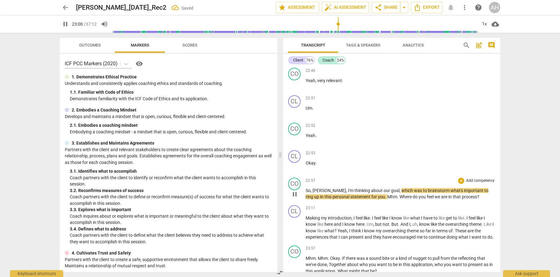
scroll to position [3208, 0]
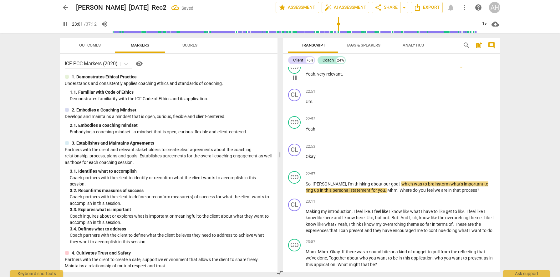
click at [310, 77] on span "Yeah" at bounding box center [310, 74] width 10 height 5
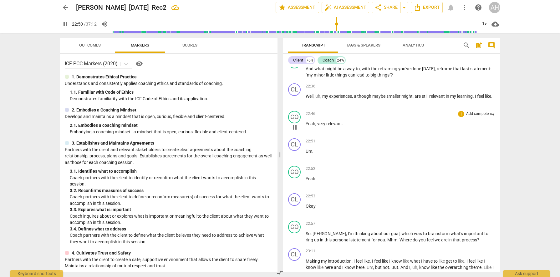
scroll to position [3159, 0]
click at [315, 100] on p "Well , uh , my experiences , although maybe smaller might , are still relevant …" at bounding box center [399, 96] width 189 height 7
type input "1372"
click at [319, 126] on span "very" at bounding box center [321, 123] width 9 height 5
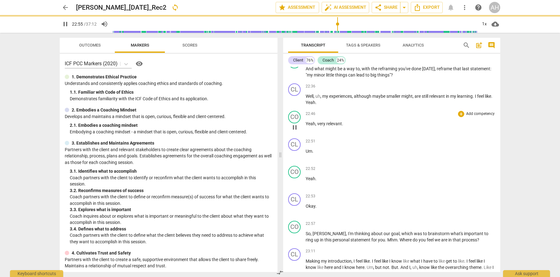
type input "1376"
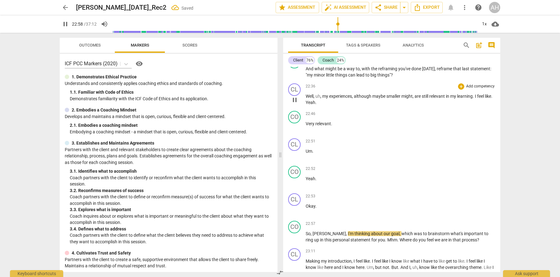
click at [484, 99] on span "like" at bounding box center [487, 96] width 6 height 5
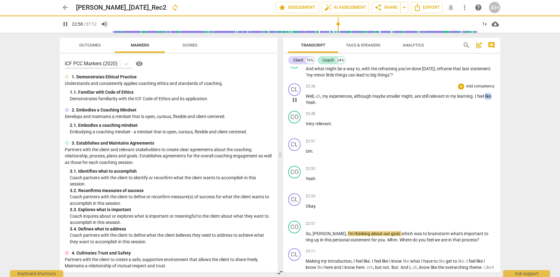
click at [484, 99] on span "like" at bounding box center [487, 96] width 6 height 5
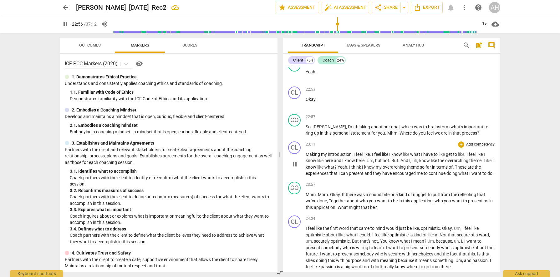
scroll to position [3266, 0]
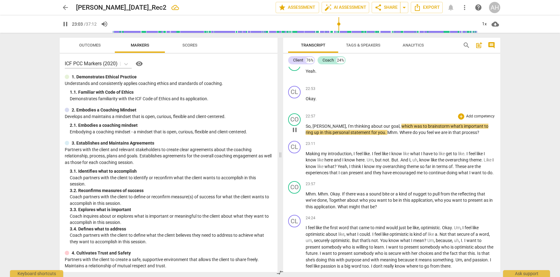
click at [314, 133] on span "ring" at bounding box center [309, 132] width 8 height 5
type input "1384"
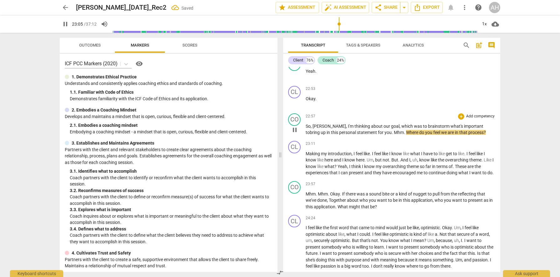
click at [394, 135] on span "Mhm" at bounding box center [399, 132] width 10 height 5
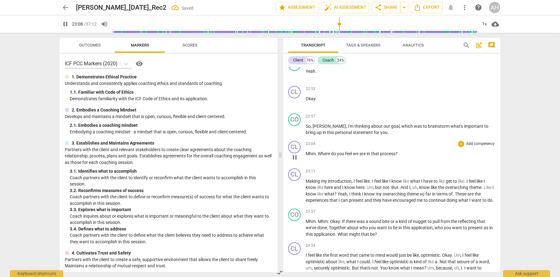
click at [319, 156] on span "Where" at bounding box center [324, 153] width 13 height 5
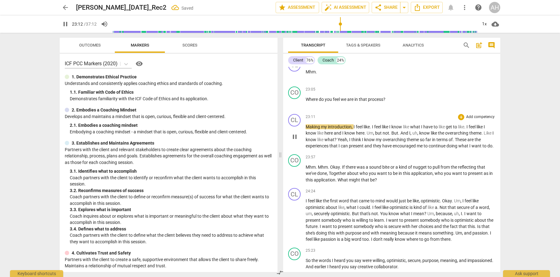
scroll to position [3348, 0]
click at [382, 135] on span "but" at bounding box center [379, 132] width 8 height 5
type input "1424"
click at [394, 135] on span "But" at bounding box center [395, 132] width 7 height 5
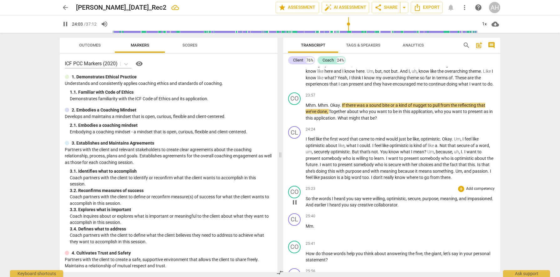
scroll to position [3422, 0]
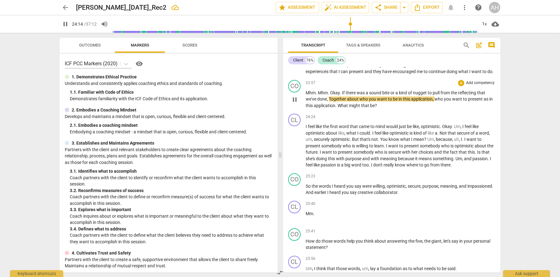
click at [331, 102] on span "Together" at bounding box center [338, 99] width 18 height 5
type input "1455"
click at [336, 108] on span "." at bounding box center [336, 105] width 2 height 5
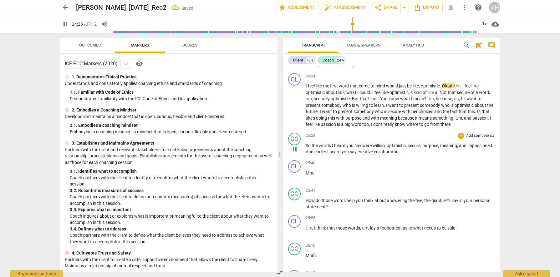
scroll to position [3464, 0]
click at [444, 88] on span "Okay" at bounding box center [447, 85] width 10 height 5
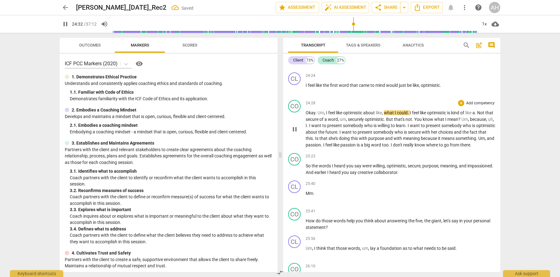
click at [317, 115] on span "Um" at bounding box center [320, 112] width 7 height 5
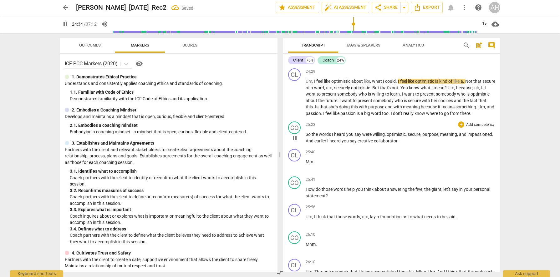
scroll to position [3531, 0]
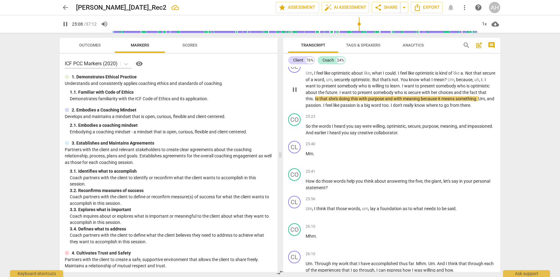
click at [319, 101] on span "Is" at bounding box center [317, 98] width 4 height 5
type input "1509"
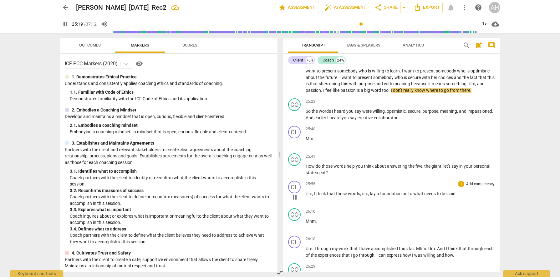
scroll to position [3547, 0]
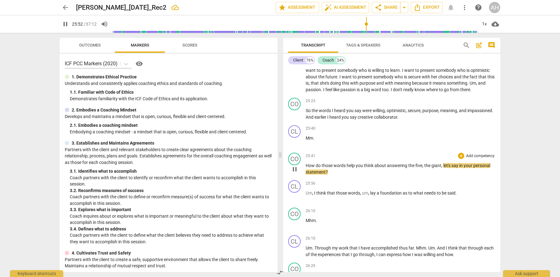
click at [423, 168] on span "," at bounding box center [423, 165] width 2 height 5
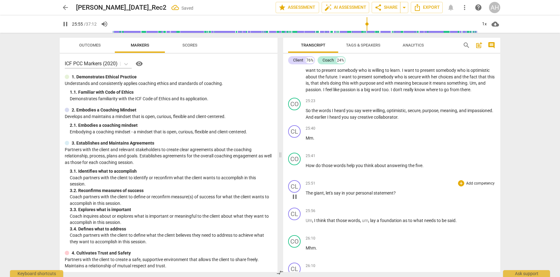
click at [323, 196] on span "giant" at bounding box center [319, 193] width 10 height 5
type input "1556"
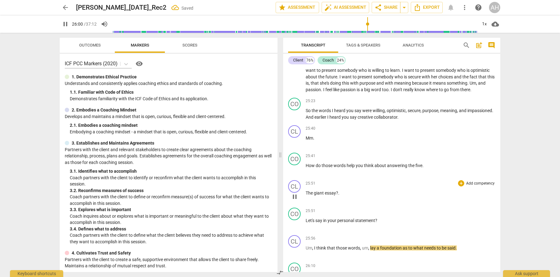
click at [339, 197] on p "The giant essay ? ." at bounding box center [399, 193] width 189 height 7
type input "1561"
drag, startPoint x: 305, startPoint y: 241, endPoint x: 321, endPoint y: 241, distance: 15.9
click at [321, 224] on p "Let's say in your personal statement ?" at bounding box center [399, 221] width 189 height 7
type input "1565"
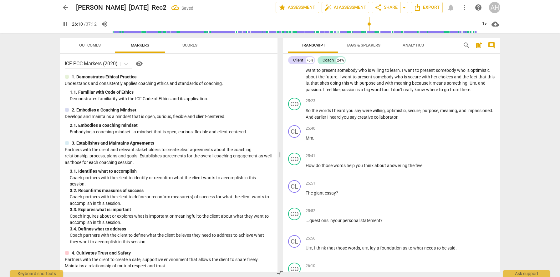
scroll to position [3772, 0]
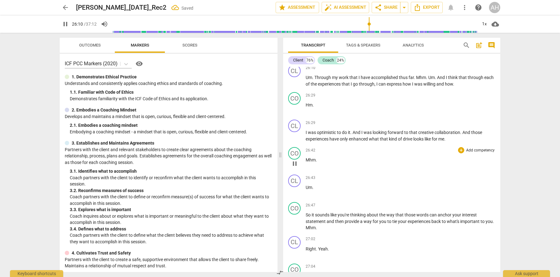
click at [312, 170] on div "26:42 + Add competency keyboard_arrow_right Mhm ." at bounding box center [399, 158] width 189 height 23
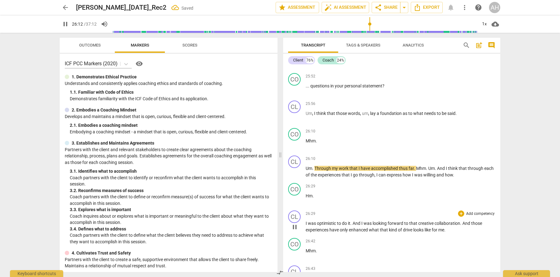
scroll to position [3618, 0]
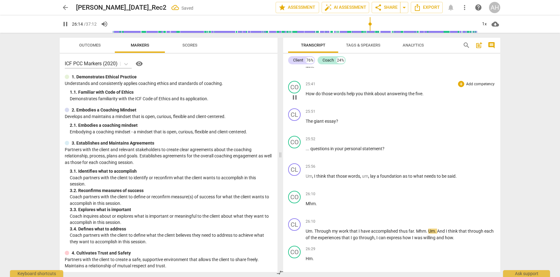
click at [313, 96] on span "How" at bounding box center [310, 93] width 10 height 5
click at [422, 96] on span "." at bounding box center [422, 93] width 1 height 5
type input "1544"
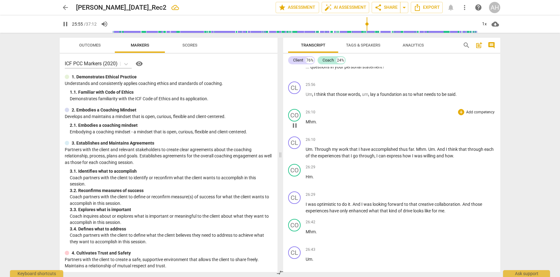
scroll to position [3702, 0]
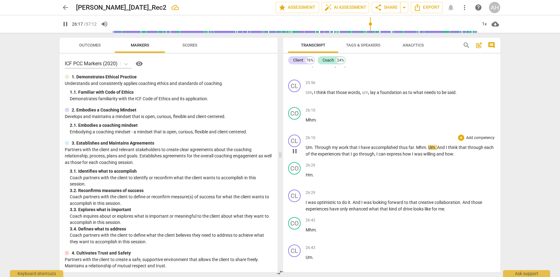
click at [417, 150] on span "Mhm" at bounding box center [421, 147] width 10 height 5
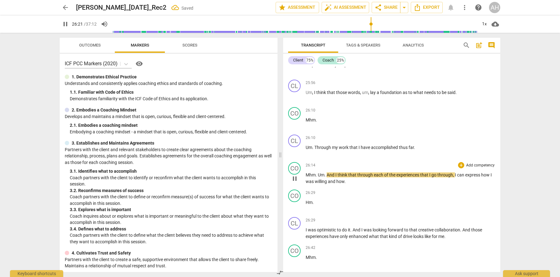
click at [318, 178] on span "Um" at bounding box center [321, 175] width 7 height 5
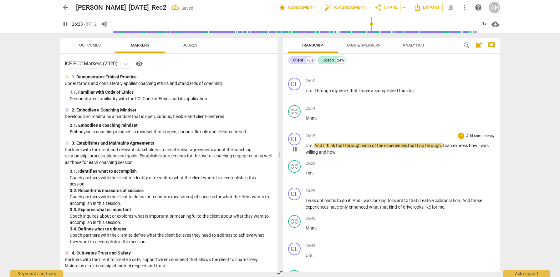
scroll to position [3763, 0]
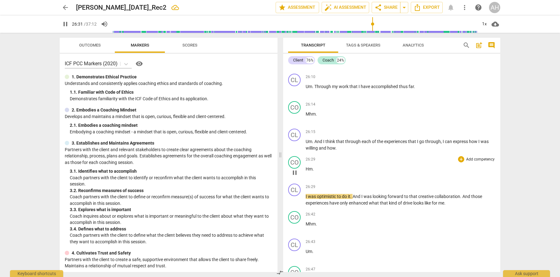
click at [309, 172] on span "Hm" at bounding box center [308, 169] width 7 height 5
type input "1592"
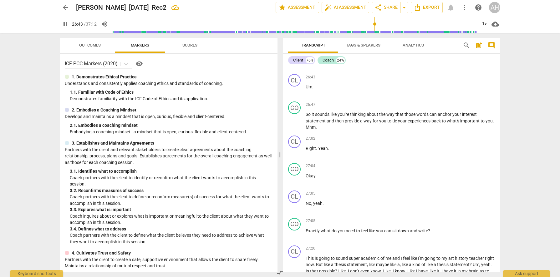
scroll to position [3928, 0]
click at [315, 129] on span "Mhm" at bounding box center [310, 126] width 10 height 5
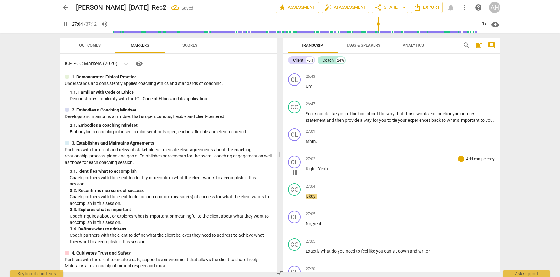
click at [305, 171] on span "Right" at bounding box center [310, 168] width 10 height 5
type input "1625"
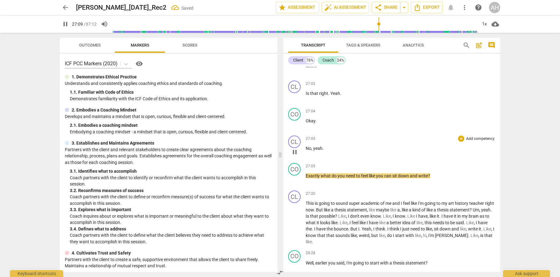
scroll to position [4000, 0]
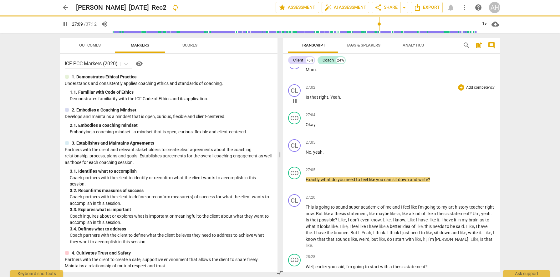
click at [320, 100] on span "Is that right" at bounding box center [316, 97] width 23 height 5
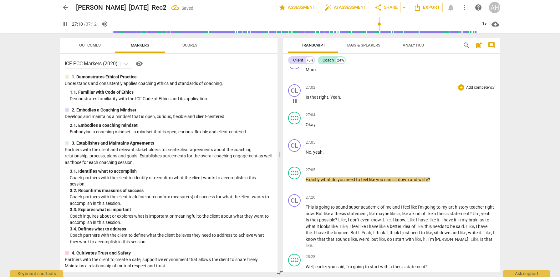
click at [293, 105] on span "pause" at bounding box center [295, 101] width 8 height 8
type input "1631"
click at [330, 100] on span "Yeah" at bounding box center [335, 97] width 10 height 5
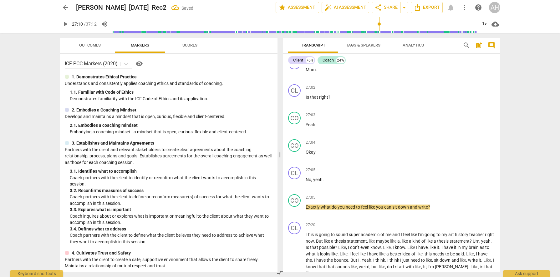
click at [485, 51] on span "you" at bounding box center [488, 48] width 7 height 5
click at [295, 132] on span "pause" at bounding box center [295, 129] width 8 height 8
click at [308, 182] on span "No" at bounding box center [308, 179] width 6 height 5
click at [294, 152] on div "CO" at bounding box center [294, 145] width 13 height 13
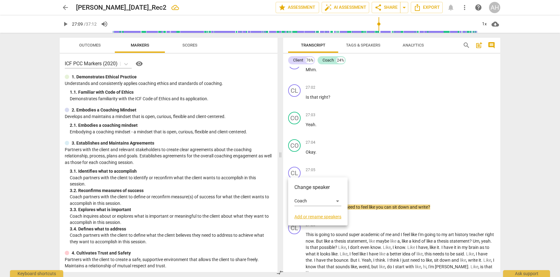
click at [295, 144] on div at bounding box center [280, 138] width 560 height 277
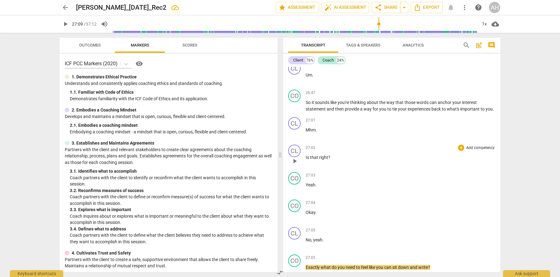
scroll to position [3940, 0]
click at [294, 157] on div "CL" at bounding box center [294, 150] width 13 height 13
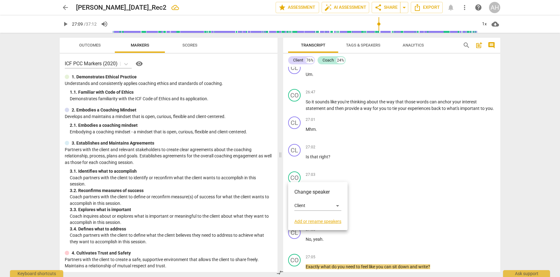
click at [297, 192] on h3 "Change speaker" at bounding box center [317, 192] width 47 height 8
click at [308, 193] on h3 "Change speaker" at bounding box center [317, 192] width 47 height 8
click at [305, 206] on div "Client" at bounding box center [317, 206] width 47 height 10
click at [306, 216] on li "Coach" at bounding box center [318, 218] width 48 height 12
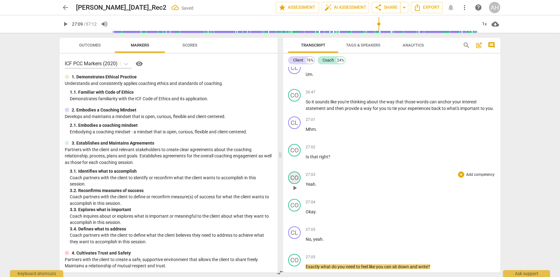
click at [295, 184] on div "CO" at bounding box center [294, 178] width 13 height 13
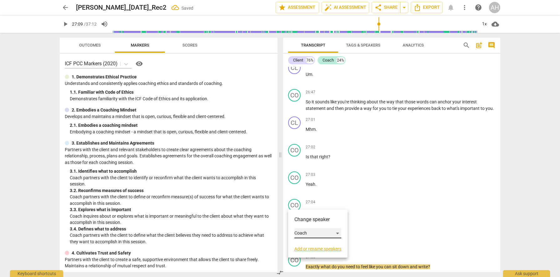
click at [302, 231] on div "Coach" at bounding box center [317, 233] width 47 height 10
click at [304, 221] on li "Client" at bounding box center [318, 222] width 48 height 12
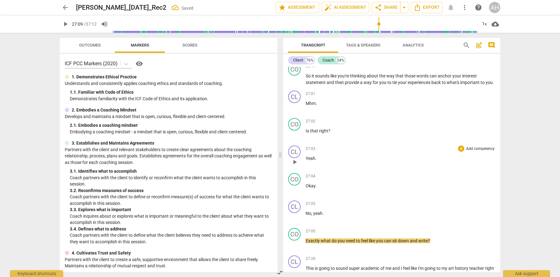
scroll to position [3977, 0]
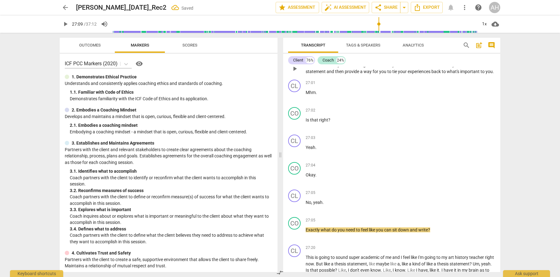
click at [485, 74] on span "you" at bounding box center [488, 71] width 7 height 5
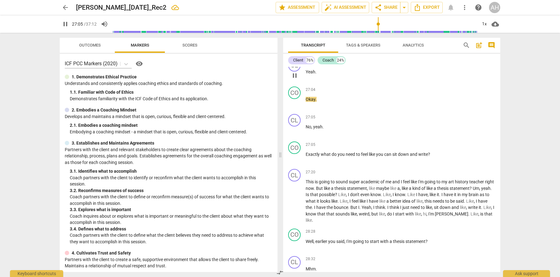
scroll to position [4057, 0]
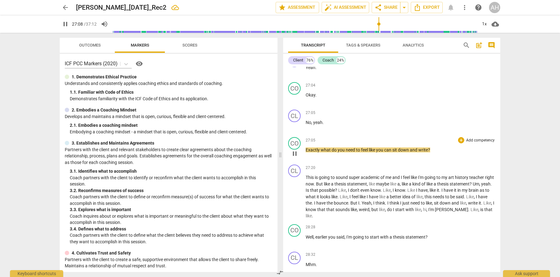
click at [294, 158] on span "pause" at bounding box center [295, 154] width 8 height 8
click at [306, 153] on span "Exactly" at bounding box center [312, 150] width 15 height 5
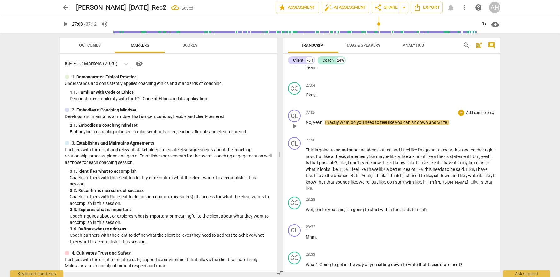
click at [340, 125] on span "what" at bounding box center [344, 122] width 11 height 5
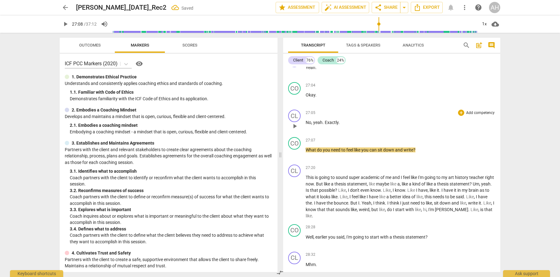
click at [327, 125] on span "Exactly" at bounding box center [331, 122] width 14 height 5
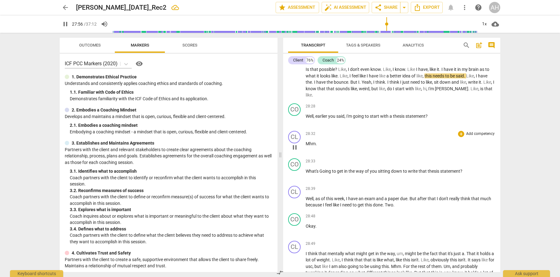
scroll to position [4183, 0]
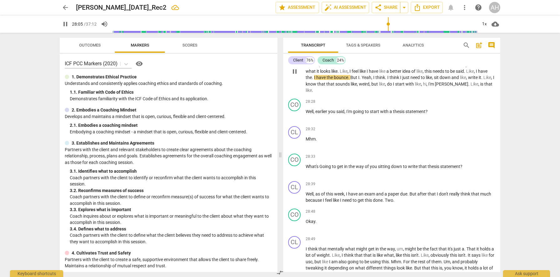
click at [314, 80] on span "." at bounding box center [313, 77] width 2 height 5
type input "1686"
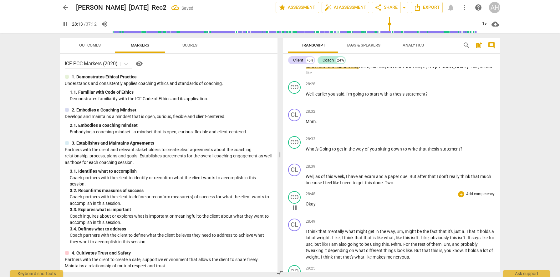
scroll to position [4201, 0]
click at [470, 69] on span "." at bounding box center [469, 66] width 2 height 5
click at [322, 76] on p "This is going to sound super academic of me and I feel like I'm going to my art…" at bounding box center [399, 53] width 189 height 45
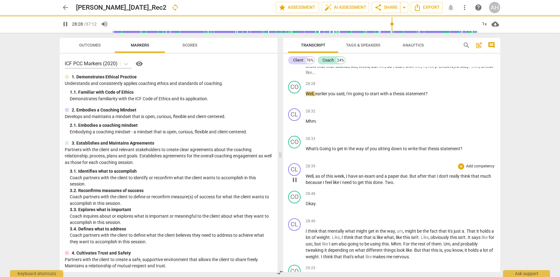
click at [329, 188] on div "CL play_arrow pause 28:39 + Add competency keyboard_arrow_right Well , as of th…" at bounding box center [391, 175] width 217 height 28
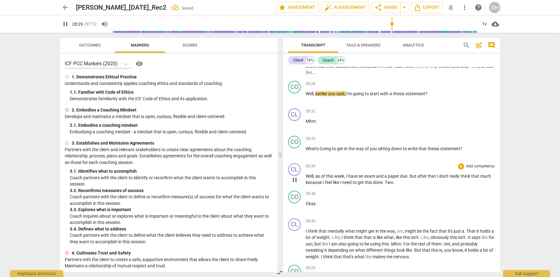
click at [335, 186] on p "Well , as of this week , I have an exam and a paper due . But after that I don'…" at bounding box center [399, 179] width 189 height 13
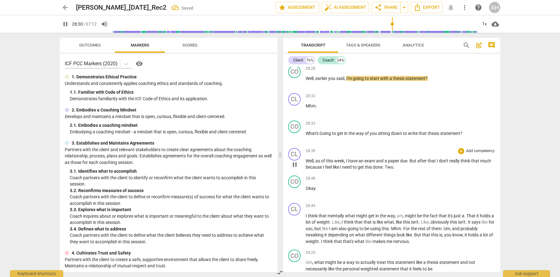
scroll to position [4216, 0]
click at [427, 81] on span "?" at bounding box center [426, 78] width 2 height 5
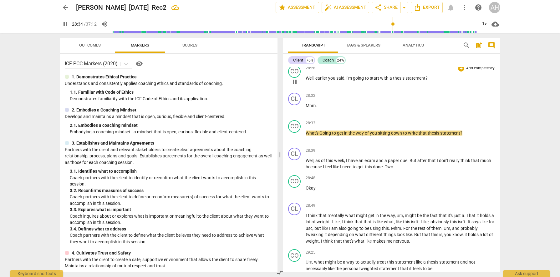
type input "1715"
click at [322, 136] on span "Going" at bounding box center [325, 133] width 13 height 5
type input "1718"
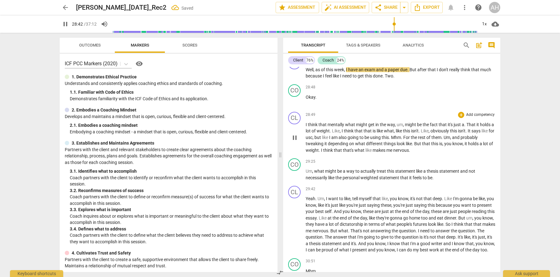
scroll to position [4307, 0]
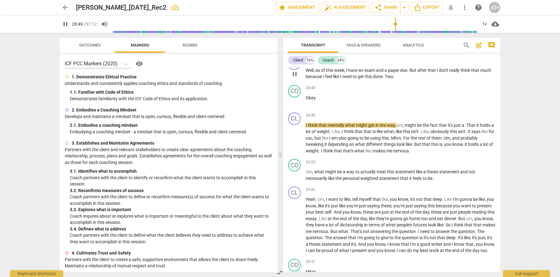
click at [392, 79] on span "Two" at bounding box center [388, 76] width 8 height 5
type input "1730"
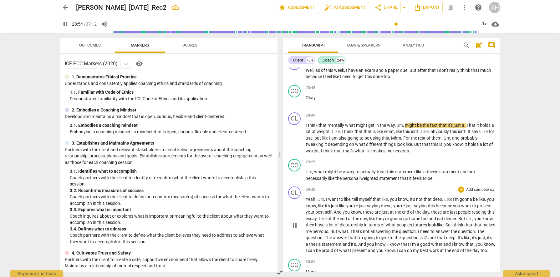
click at [389, 202] on span "," at bounding box center [389, 199] width 2 height 5
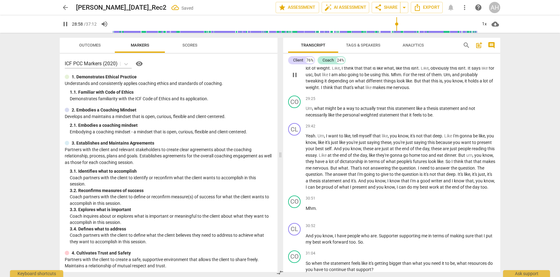
scroll to position [4359, 0]
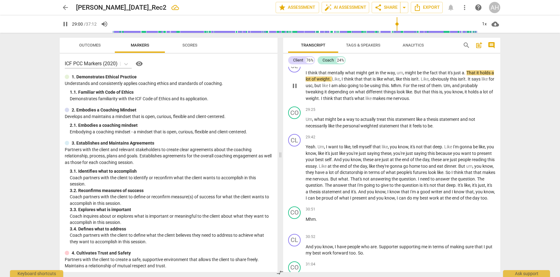
click at [465, 75] on span "." at bounding box center [465, 72] width 2 height 5
type input "1742"
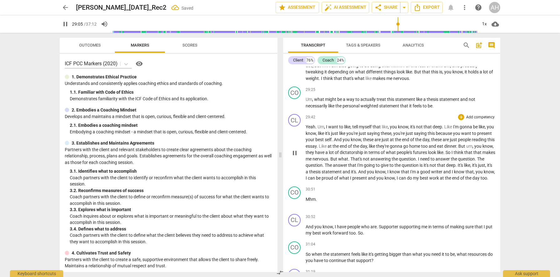
scroll to position [4380, 0]
click at [326, 81] on p "I think that mentally what might get in the way , um , might be the fact that i…" at bounding box center [399, 65] width 189 height 32
click at [378, 135] on span "saying" at bounding box center [374, 132] width 14 height 5
click at [402, 67] on span "Mhm" at bounding box center [397, 64] width 10 height 5
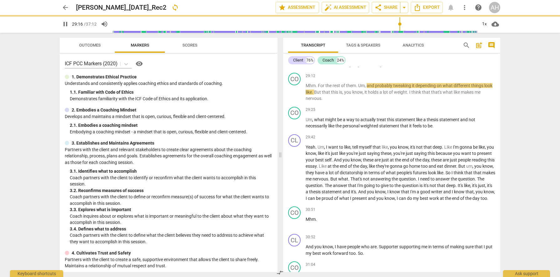
scroll to position [4401, 0]
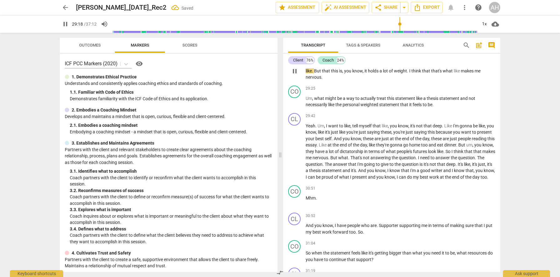
click at [318, 67] on span "For" at bounding box center [322, 64] width 8 height 5
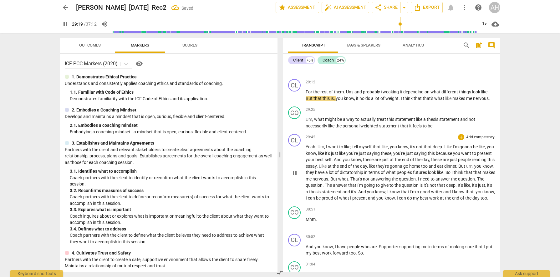
click at [348, 188] on span "answer" at bounding box center [340, 185] width 15 height 5
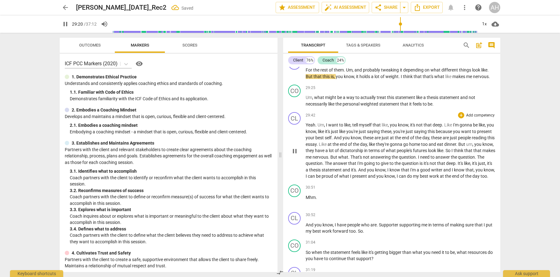
scroll to position [4424, 0]
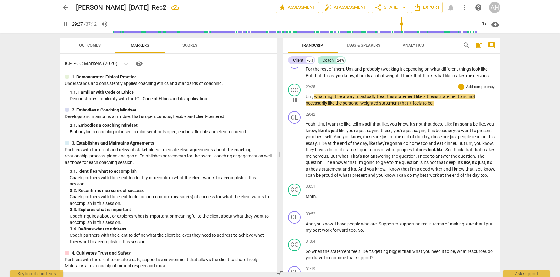
click at [314, 99] on span "what" at bounding box center [319, 96] width 11 height 5
type input "1769"
click at [491, 79] on p "For the rest of them . Um , and probably tweaking it depending on what differen…" at bounding box center [399, 72] width 189 height 13
type input "1775"
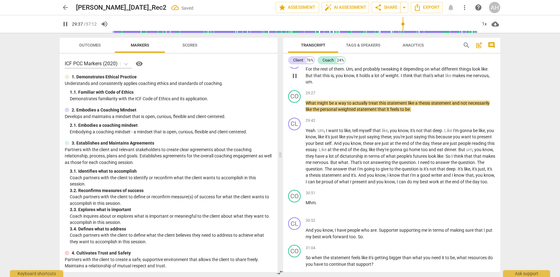
click at [475, 85] on span "nervous, um." at bounding box center [397, 79] width 184 height 12
click at [467, 78] on span "me" at bounding box center [469, 75] width 7 height 5
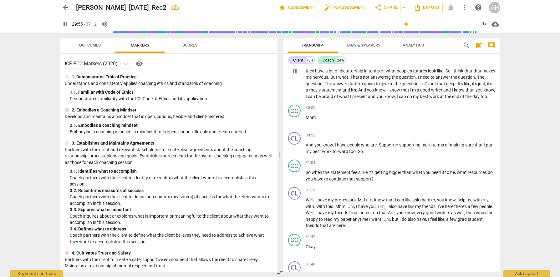
scroll to position [4513, 0]
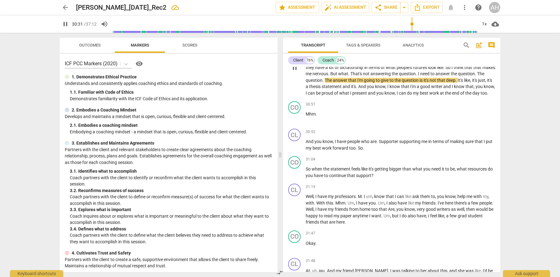
click at [429, 83] on span "it's" at bounding box center [426, 80] width 6 height 5
type input "1833"
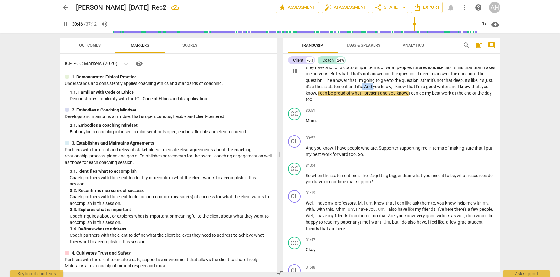
drag, startPoint x: 416, startPoint y: 113, endPoint x: 405, endPoint y: 114, distance: 11.0
click at [405, 103] on p "Yeah . Um , I want to like , tell myself that like , you know , it's not that d…" at bounding box center [399, 71] width 189 height 64
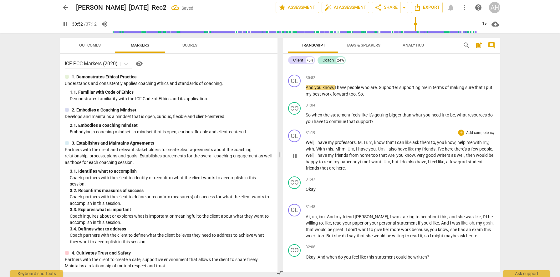
scroll to position [4568, 0]
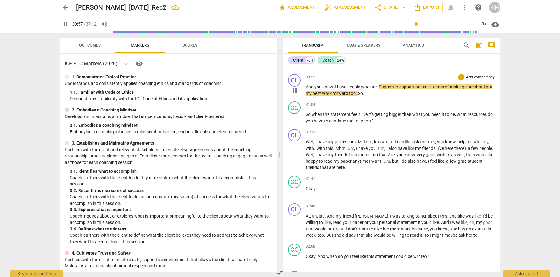
click at [381, 89] on span "Supporter" at bounding box center [389, 86] width 20 height 5
type input "1860"
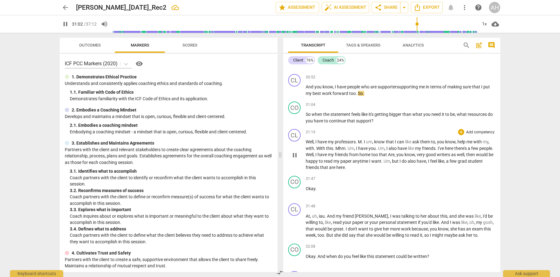
click at [389, 171] on p "Well , I have my professors . M . I um , know that I can like ask them to , you…" at bounding box center [399, 155] width 189 height 32
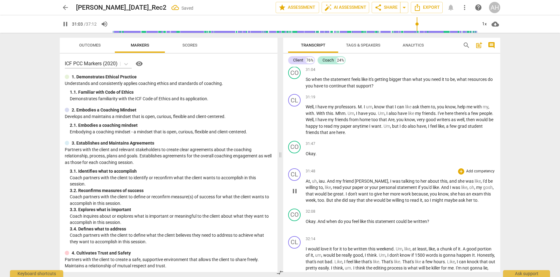
scroll to position [4604, 0]
click at [358, 108] on span "M" at bounding box center [360, 105] width 4 height 5
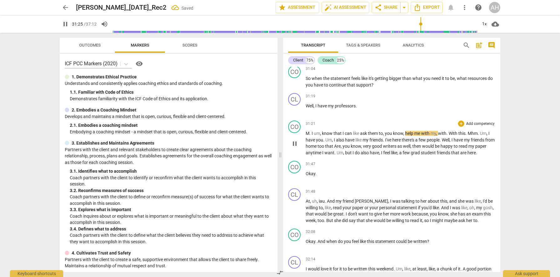
click at [312, 136] on span "I" at bounding box center [312, 133] width 2 height 5
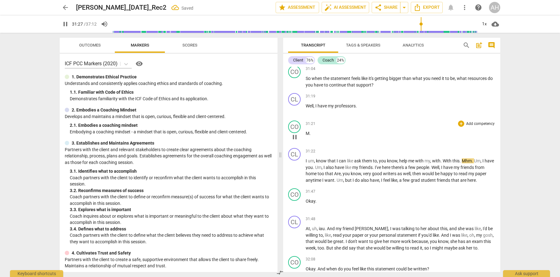
click at [308, 136] on span "M" at bounding box center [307, 133] width 4 height 5
type input "1888"
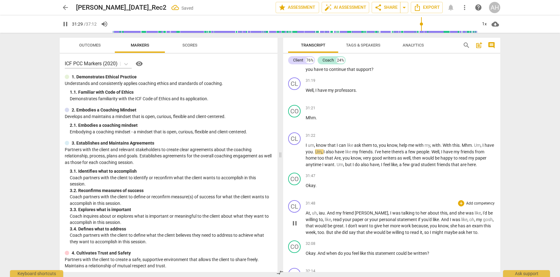
scroll to position [4634, 0]
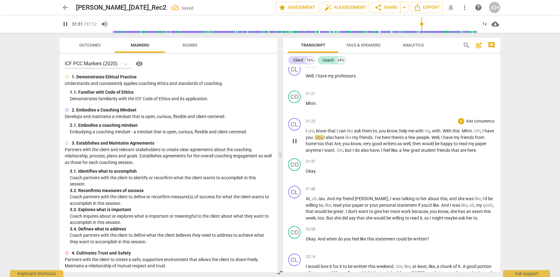
click at [462, 133] on span "Mhm" at bounding box center [466, 130] width 10 height 5
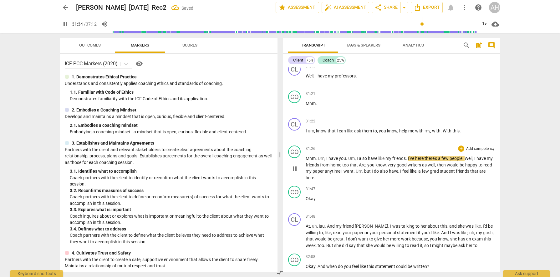
click at [318, 161] on span "Um" at bounding box center [321, 158] width 7 height 5
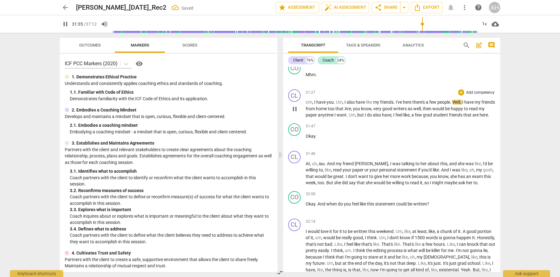
scroll to position [4724, 0]
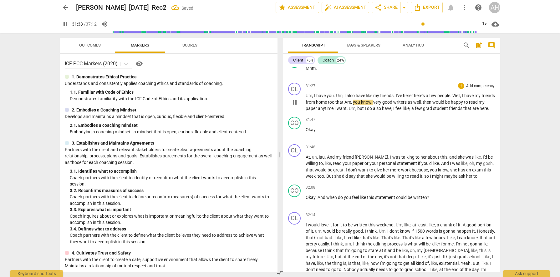
click at [351, 105] on span "Are" at bounding box center [347, 102] width 7 height 5
type input "1899"
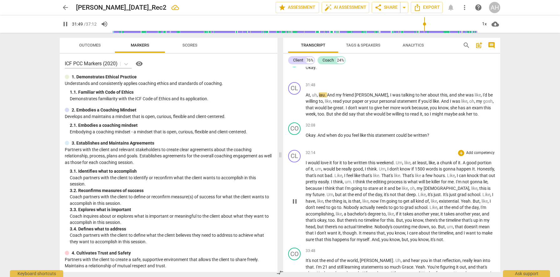
scroll to position [4786, 0]
click at [324, 97] on span "." at bounding box center [325, 94] width 2 height 5
type input "1910"
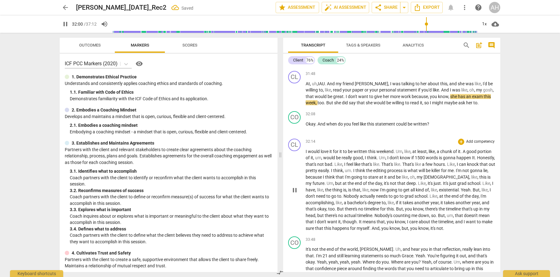
scroll to position [4798, 0]
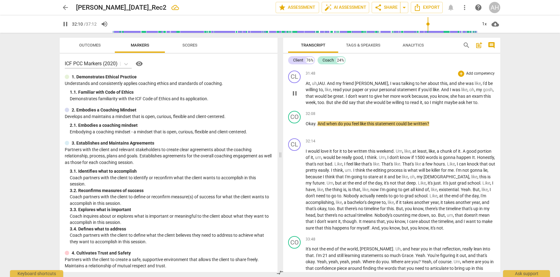
click at [478, 105] on span "." at bounding box center [477, 102] width 1 height 5
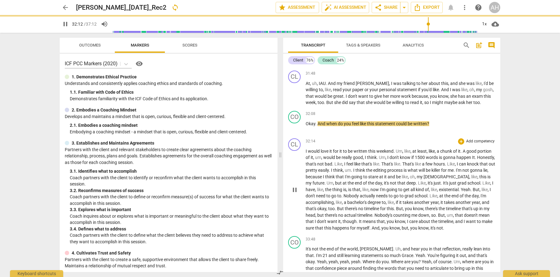
click at [389, 192] on span "going" at bounding box center [392, 189] width 12 height 5
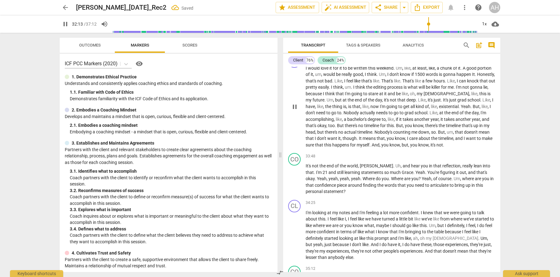
scroll to position [4881, 0]
click at [397, 70] on span "Um" at bounding box center [398, 67] width 7 height 5
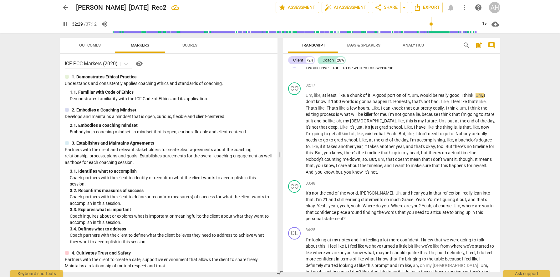
click at [293, 48] on span "pause" at bounding box center [295, 44] width 8 height 8
type input "1950"
click at [307, 98] on span "Um" at bounding box center [308, 95] width 7 height 5
click at [305, 98] on span "Um" at bounding box center [308, 95] width 7 height 5
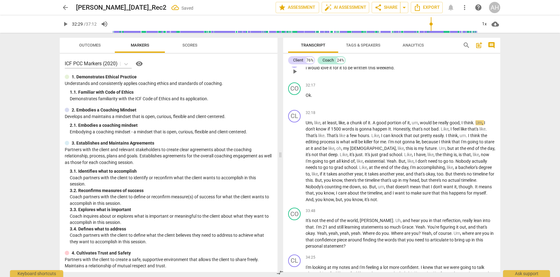
click at [311, 70] on span "would" at bounding box center [314, 67] width 13 height 5
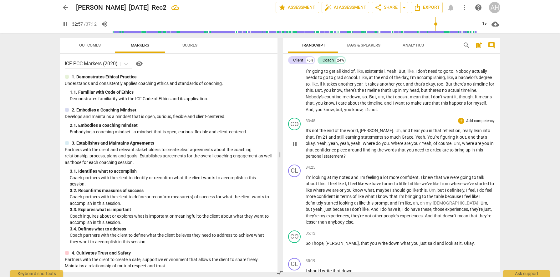
scroll to position [4975, 0]
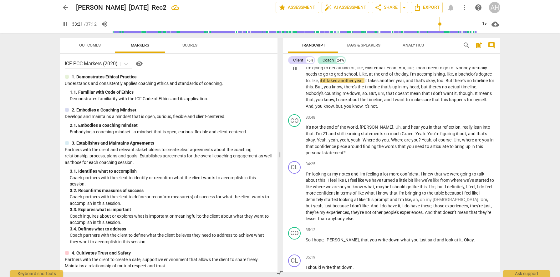
click at [309, 83] on span "to" at bounding box center [307, 80] width 4 height 5
type input "2003"
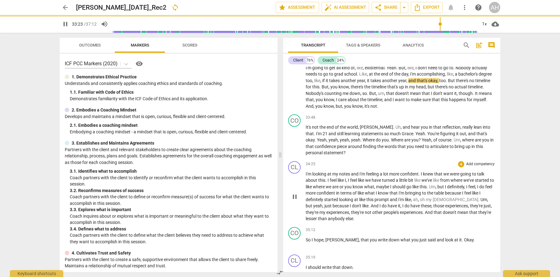
click at [390, 183] on span "turned" at bounding box center [389, 180] width 14 height 5
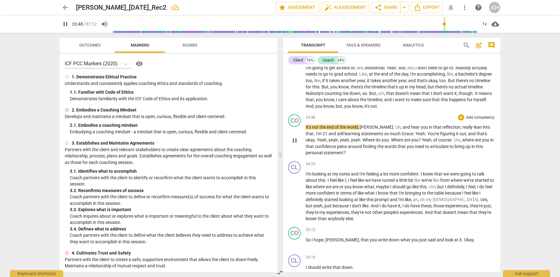
click at [306, 130] on span "It's" at bounding box center [308, 127] width 6 height 5
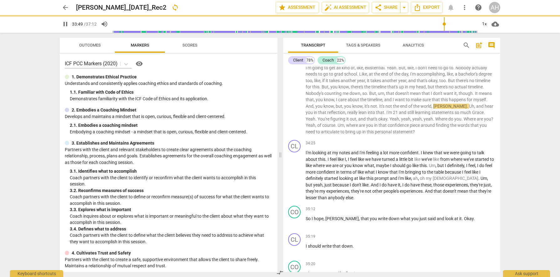
scroll to position [4953, 0]
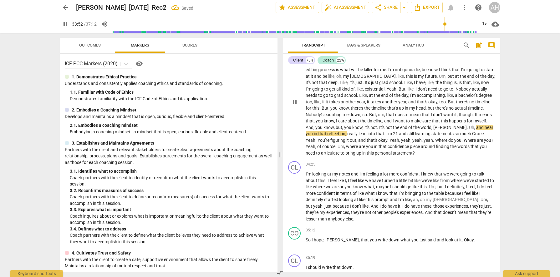
click at [294, 106] on span "pause" at bounding box center [295, 102] width 8 height 8
type input "2033"
click at [433, 130] on span "[PERSON_NAME]" at bounding box center [449, 127] width 33 height 5
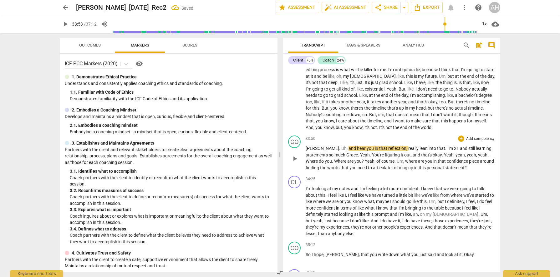
click at [307, 151] on span "[PERSON_NAME]" at bounding box center [321, 148] width 33 height 5
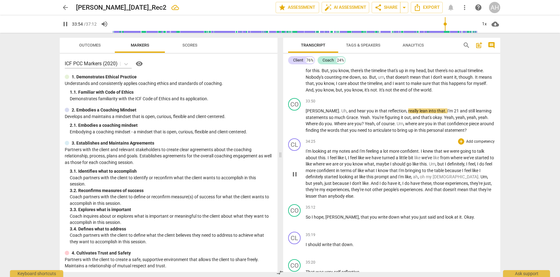
scroll to position [4994, 0]
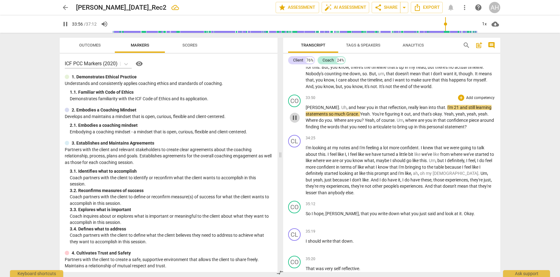
click at [296, 122] on span "pause" at bounding box center [295, 118] width 8 height 8
type input "2037"
click at [445, 110] on span "." at bounding box center [446, 107] width 2 height 5
click at [327, 130] on p "[PERSON_NAME] . [PERSON_NAME] , and hear you in that reflection , really lean i…" at bounding box center [399, 117] width 189 height 26
click at [348, 110] on span "and" at bounding box center [352, 107] width 8 height 5
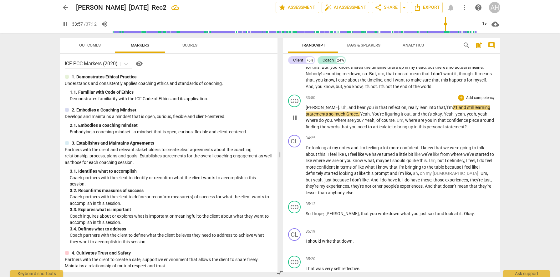
click at [472, 130] on p "[PERSON_NAME] . [PERSON_NAME] , and hear you in that reflection , really lean i…" at bounding box center [399, 117] width 189 height 26
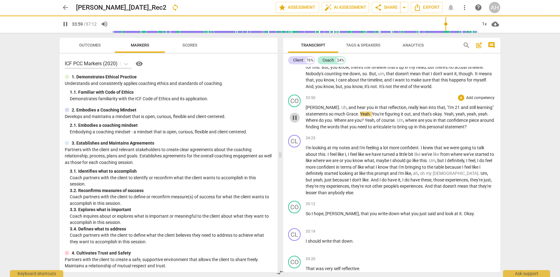
click at [295, 122] on span "pause" at bounding box center [295, 118] width 8 height 8
type input "2040"
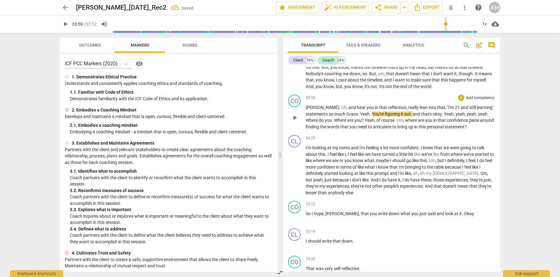
click at [326, 117] on span "statements" at bounding box center [316, 114] width 23 height 5
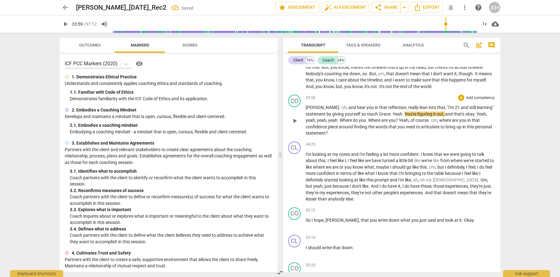
click at [447, 110] on span ""I'm" at bounding box center [451, 107] width 8 height 5
click at [388, 110] on span "reflection" at bounding box center [397, 107] width 18 height 5
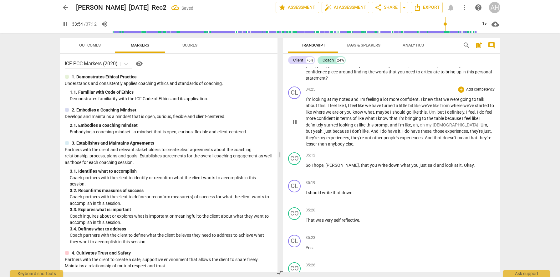
scroll to position [5054, 0]
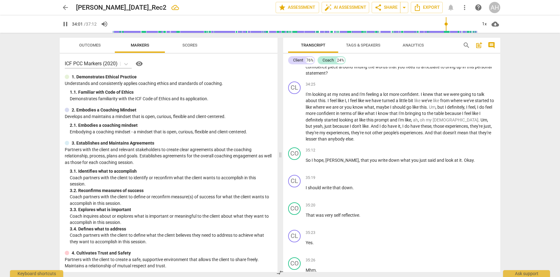
click at [295, 65] on span "pause" at bounding box center [295, 61] width 8 height 8
type input "2041"
click at [326, 57] on span "by" at bounding box center [329, 54] width 6 height 5
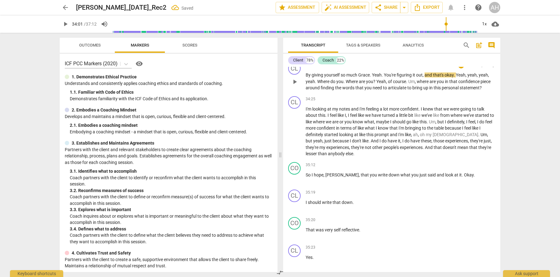
click at [306, 78] on span "By" at bounding box center [308, 75] width 6 height 5
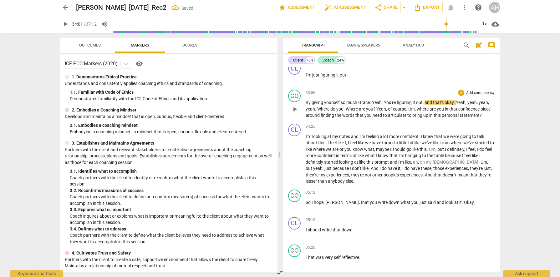
click at [308, 105] on span "By" at bounding box center [308, 102] width 6 height 5
click at [327, 57] on p "[PERSON_NAME] . [PERSON_NAME] , and hear you in that reflection , really lean i…" at bounding box center [399, 50] width 189 height 13
click at [305, 105] on span "By" at bounding box center [308, 102] width 6 height 5
click at [342, 57] on div "33:50 + Add competency keyboard_arrow_right [PERSON_NAME] . [PERSON_NAME] , and…" at bounding box center [399, 46] width 189 height 23
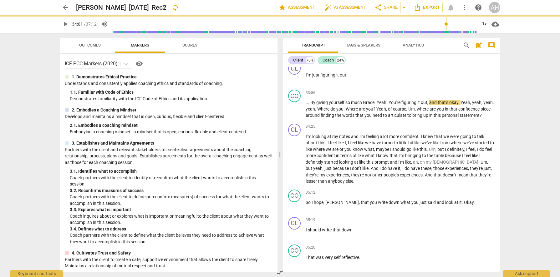
click at [342, 57] on div "33:50 + Add competency keyboard_arrow_right [PERSON_NAME] . [PERSON_NAME] , and…" at bounding box center [399, 46] width 189 height 23
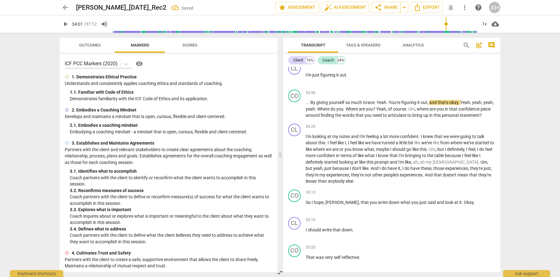
click at [366, 50] on span "you" at bounding box center [370, 47] width 8 height 5
click at [366, 105] on span "Grace" at bounding box center [369, 102] width 12 height 5
type input "2042"
click at [447, 105] on span "that's" at bounding box center [442, 102] width 12 height 5
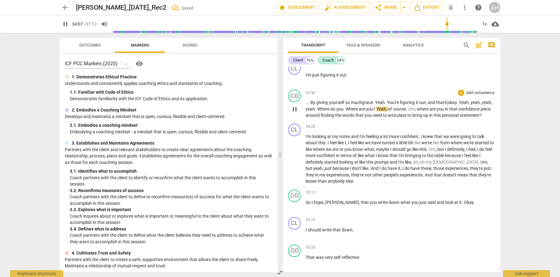
click at [447, 105] on span "that's" at bounding box center [442, 102] width 12 height 5
click at [461, 105] on span "Yeah" at bounding box center [464, 102] width 10 height 5
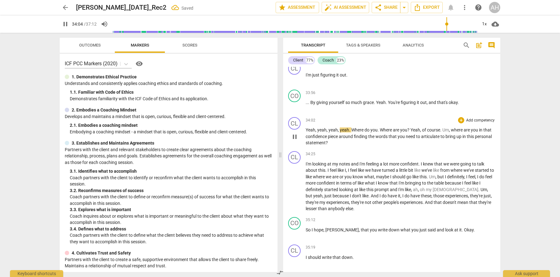
click at [317, 133] on span "yeah" at bounding box center [321, 130] width 9 height 5
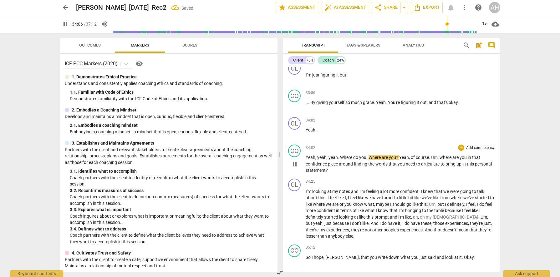
click at [329, 160] on span "yeah" at bounding box center [332, 157] width 9 height 5
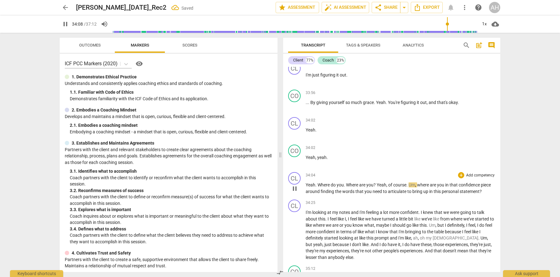
click at [318, 188] on span "Where" at bounding box center [323, 185] width 13 height 5
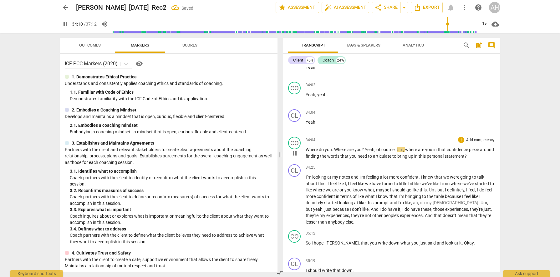
scroll to position [5145, 0]
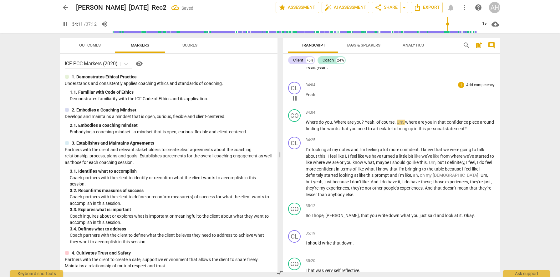
click at [308, 97] on span "Yeah" at bounding box center [310, 94] width 10 height 5
click at [333, 125] on span "." at bounding box center [333, 122] width 2 height 5
type input "2048"
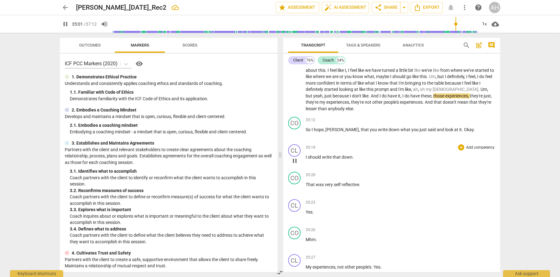
scroll to position [5242, 0]
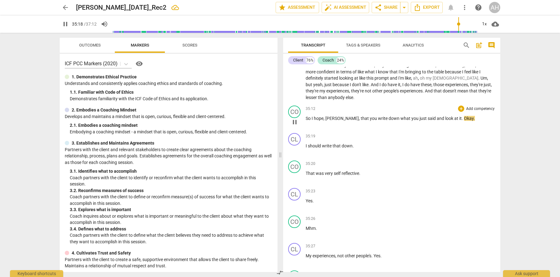
click at [311, 121] on span "I" at bounding box center [312, 118] width 2 height 5
type input "2119"
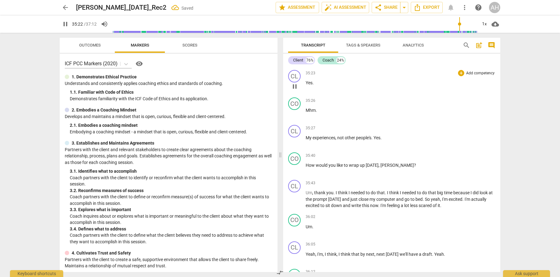
scroll to position [5366, 0]
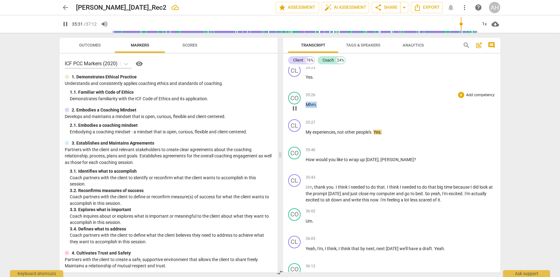
drag, startPoint x: 319, startPoint y: 144, endPoint x: 306, endPoint y: 144, distance: 12.8
click at [306, 108] on p "Mhm ." at bounding box center [399, 105] width 189 height 7
click at [317, 52] on span "was" at bounding box center [319, 49] width 9 height 5
drag, startPoint x: 317, startPoint y: 145, endPoint x: 309, endPoint y: 143, distance: 8.8
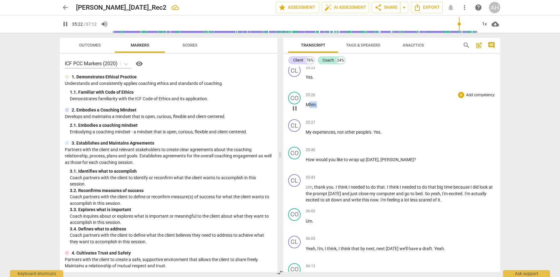
click at [309, 108] on p "Mhm ." at bounding box center [399, 105] width 189 height 7
click at [304, 113] on div "play_arrow pause" at bounding box center [297, 108] width 16 height 8
click at [305, 135] on span "My" at bounding box center [308, 132] width 7 height 5
click at [305, 107] on span "Mhm" at bounding box center [310, 104] width 10 height 5
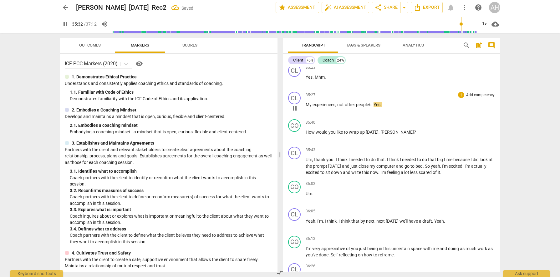
click at [304, 113] on div "play_arrow pause" at bounding box center [297, 108] width 16 height 8
click at [305, 107] on span "My" at bounding box center [308, 104] width 7 height 5
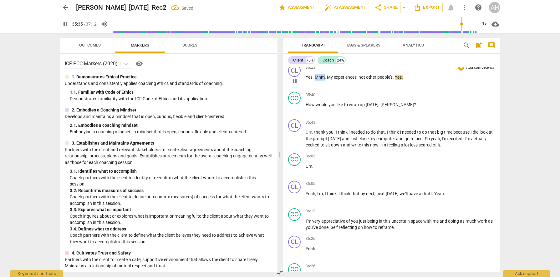
drag, startPoint x: 325, startPoint y: 116, endPoint x: 316, endPoint y: 116, distance: 9.4
click at [316, 81] on p "Yes . Mhm . My experiences , not other people's . Yes ." at bounding box center [399, 77] width 189 height 7
type input "2136"
click at [355, 148] on p "Um , thank you . I think I needed to do that . I think I needed to do that big …" at bounding box center [399, 138] width 189 height 19
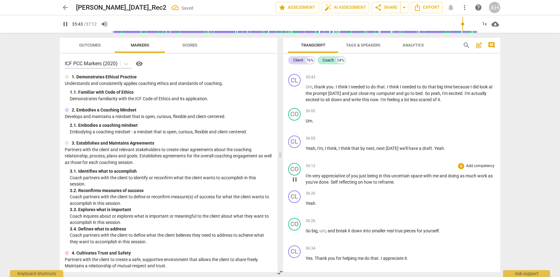
scroll to position [5412, 0]
click at [306, 123] on span "Um" at bounding box center [308, 120] width 7 height 5
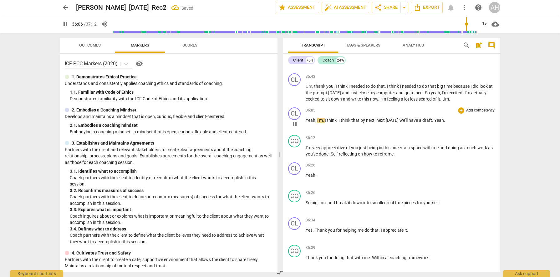
click at [306, 123] on span "Yeah" at bounding box center [310, 120] width 10 height 5
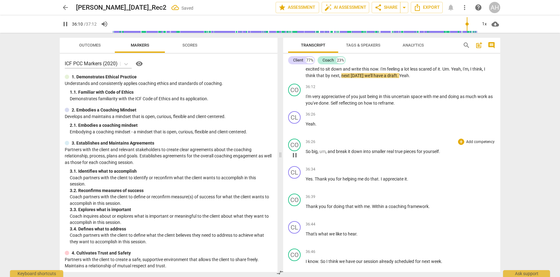
scroll to position [5445, 0]
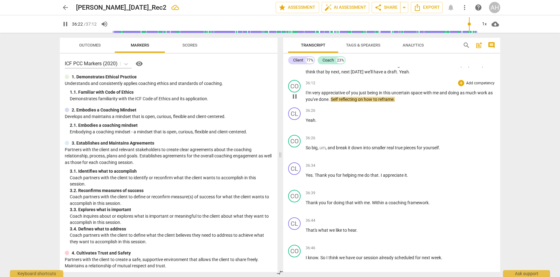
click at [338, 102] on span "Self" at bounding box center [334, 99] width 8 height 5
type input "2183"
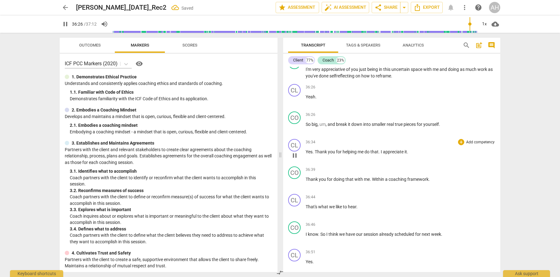
scroll to position [5470, 0]
click at [345, 78] on span "reflecting" at bounding box center [345, 75] width 19 height 5
click at [307, 126] on span "So" at bounding box center [308, 123] width 6 height 5
type input "2186"
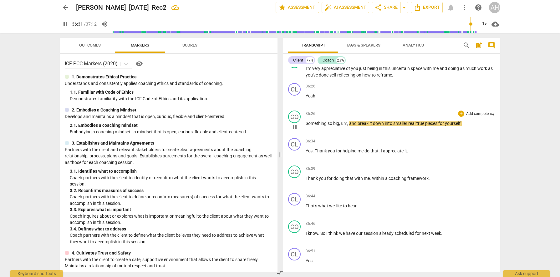
click at [308, 126] on span "Something so" at bounding box center [319, 123] width 28 height 5
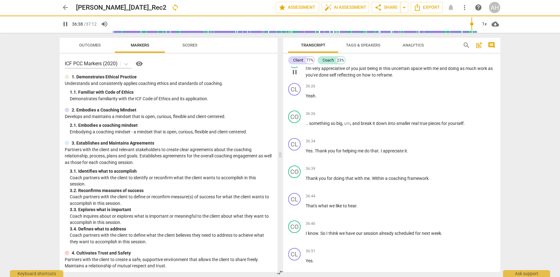
click at [399, 78] on p "I'm very appreciative of you just being in this uncertain space with me and doi…" at bounding box center [399, 71] width 189 height 13
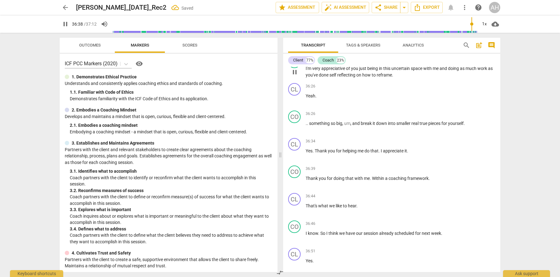
type input "2199"
click at [371, 172] on div "36:39 + Add competency keyboard_arrow_right" at bounding box center [399, 169] width 189 height 6
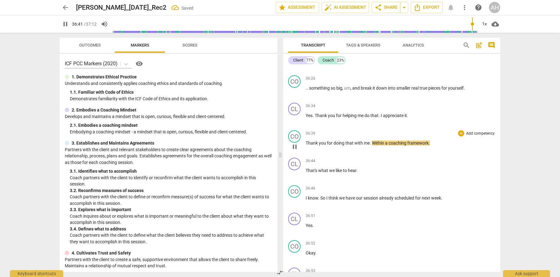
scroll to position [5505, 0]
click at [375, 145] on span "Within" at bounding box center [378, 142] width 13 height 5
type input "2203"
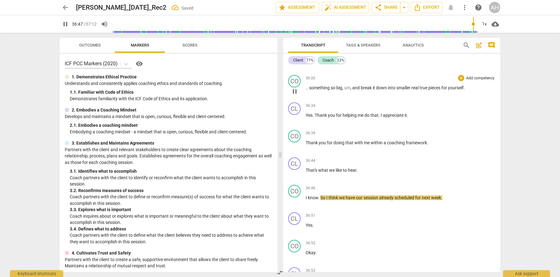
click at [338, 90] on span "big" at bounding box center [339, 87] width 6 height 5
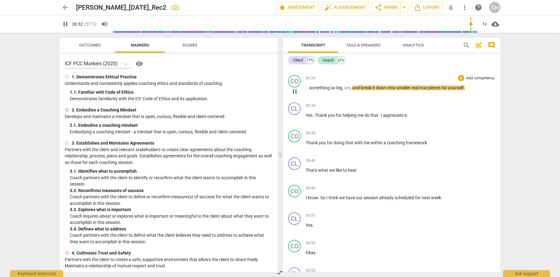
click at [419, 90] on span "real" at bounding box center [415, 87] width 8 height 5
type input "2193"
click at [305, 91] on p ". . something so big , um , and break it down into smaller real, true pieces fo…" at bounding box center [399, 88] width 189 height 7
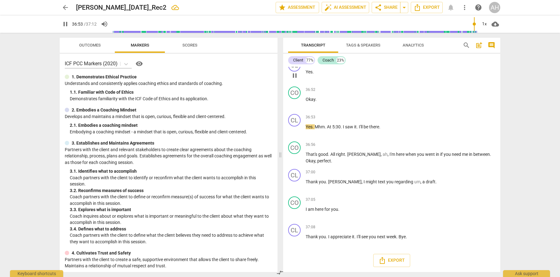
scroll to position [5697, 0]
drag, startPoint x: 318, startPoint y: 155, endPoint x: 305, endPoint y: 155, distance: 12.2
click at [305, 155] on span "That's" at bounding box center [311, 154] width 13 height 5
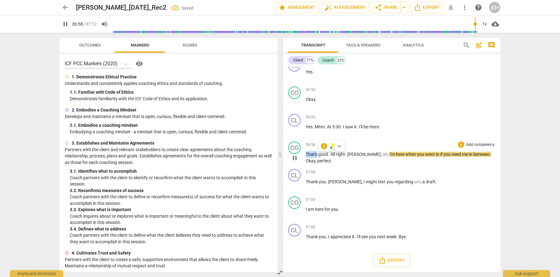
type input "2219"
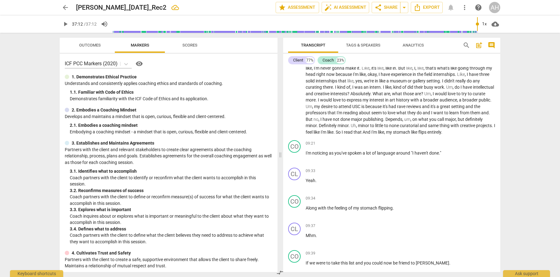
type input "2232"
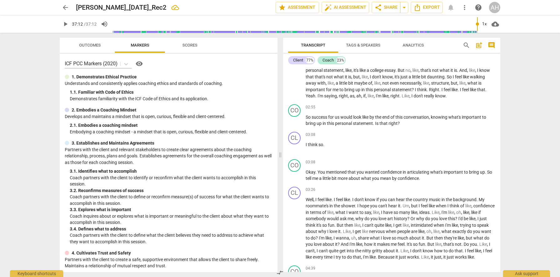
scroll to position [0, 0]
